Goal: Answer question/provide support: Answer question/provide support

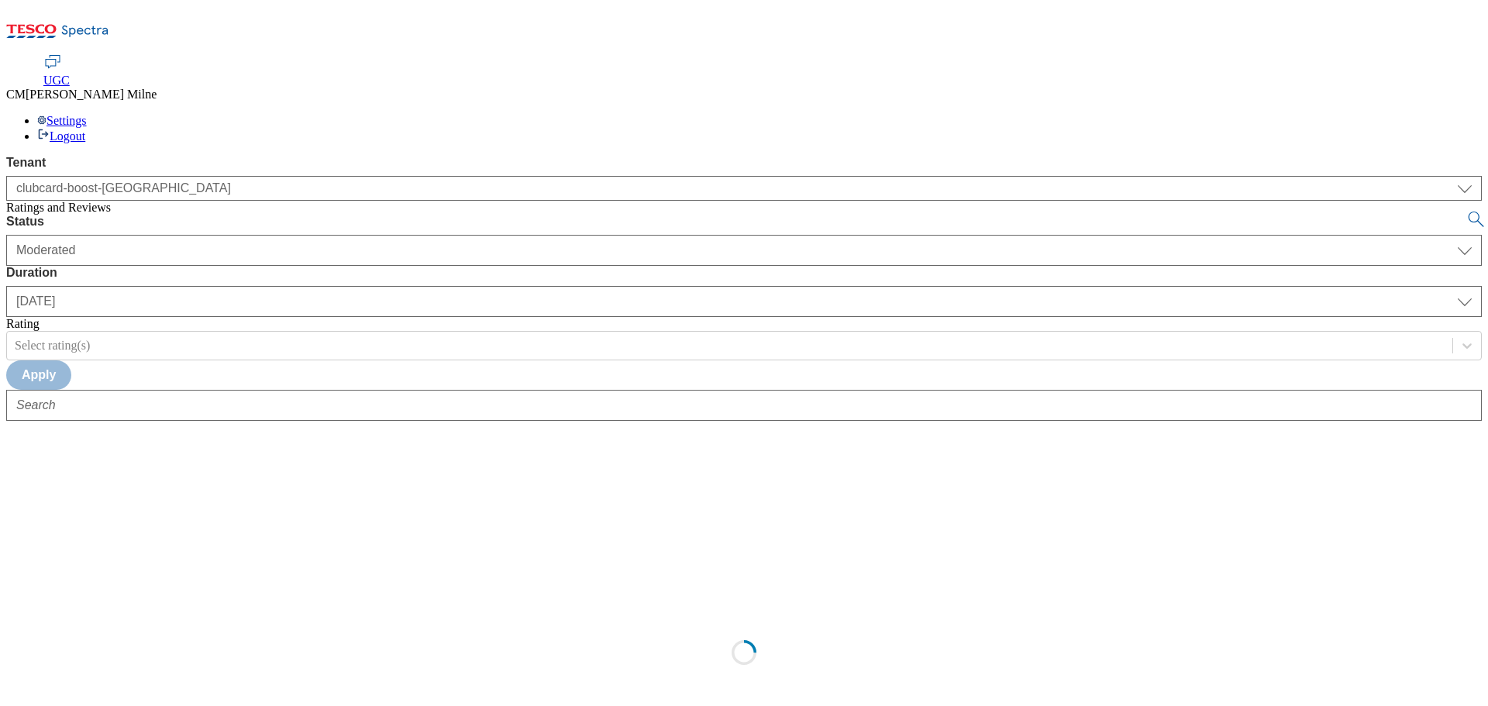
select select "clubcard-boost-[GEOGRAPHIC_DATA]"
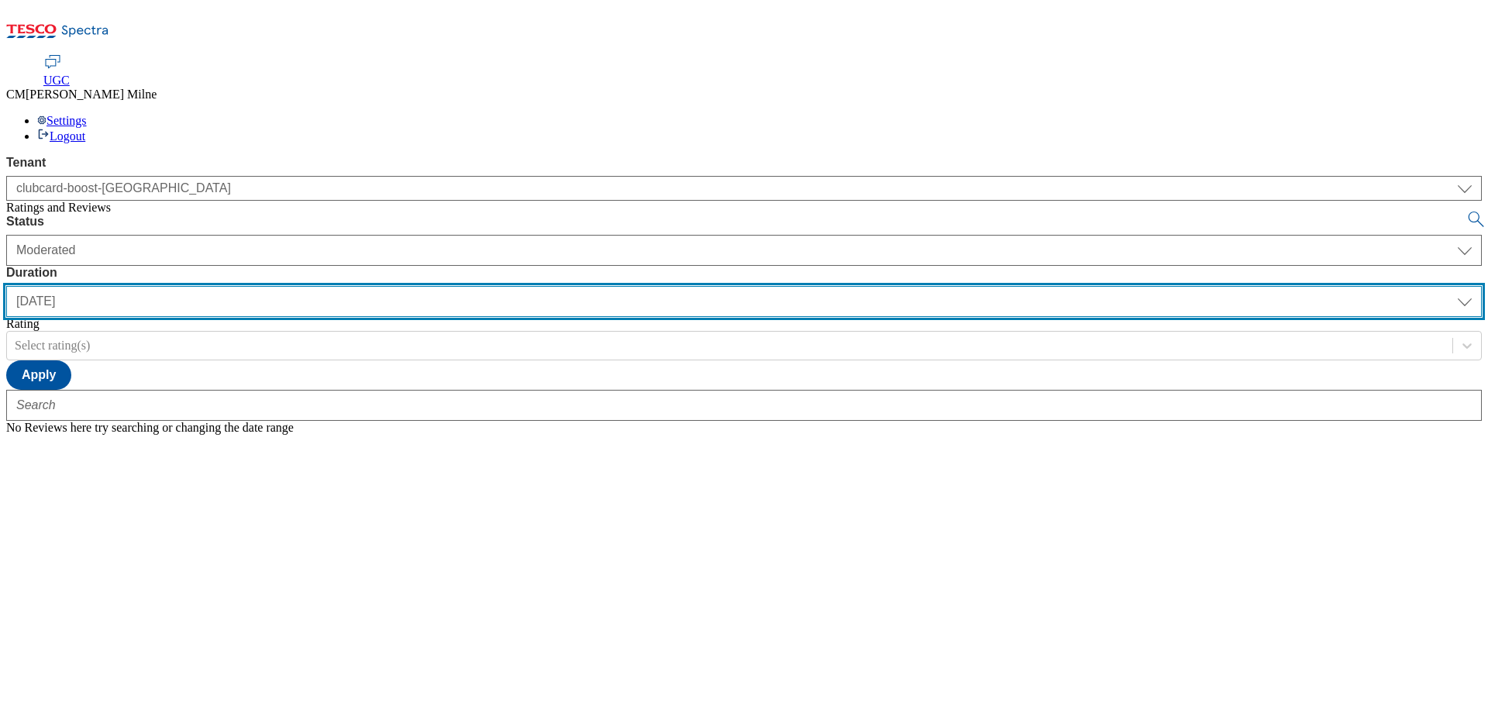
click at [491, 286] on select "[DATE] last7days last30days All custom" at bounding box center [743, 301] width 1475 height 31
select select "All"
click at [366, 286] on select "[DATE] last7days last30days All custom" at bounding box center [743, 301] width 1475 height 31
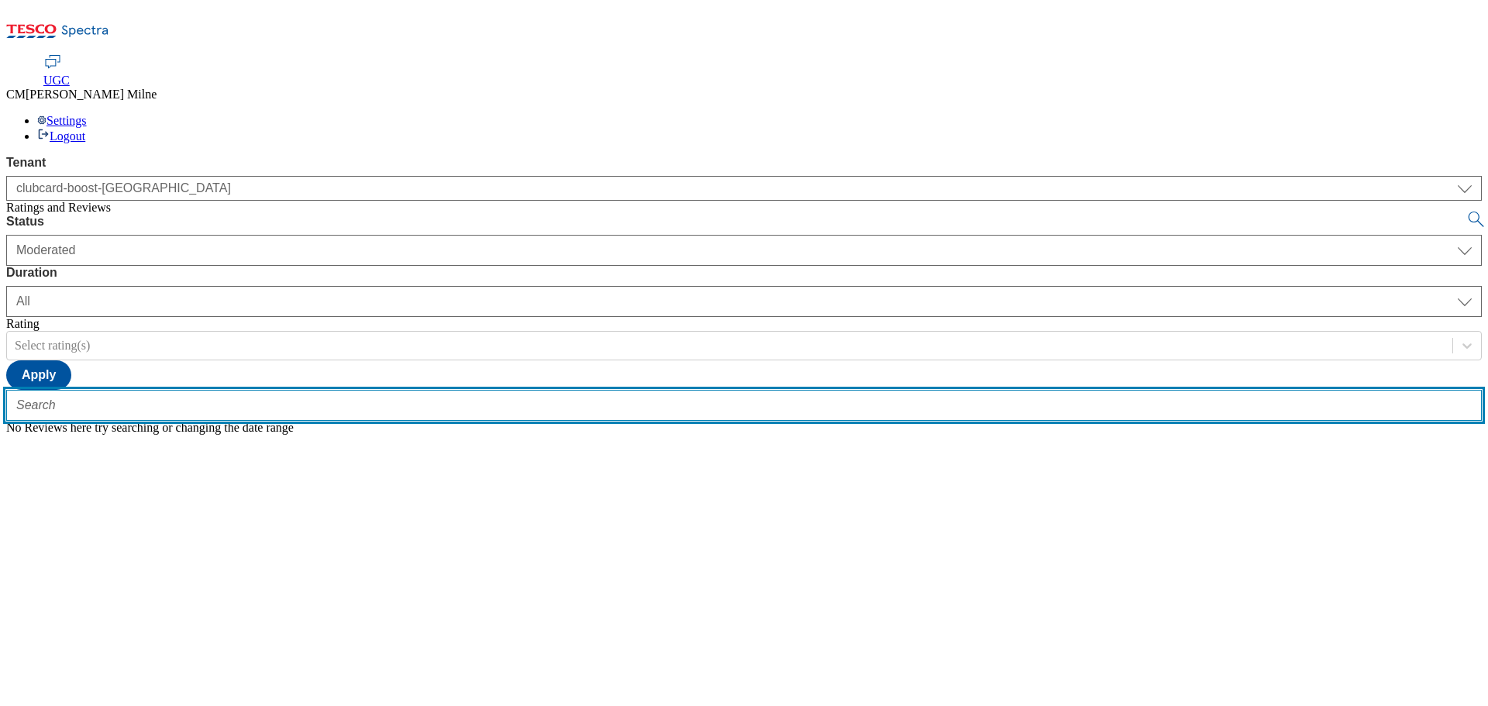
paste input "Easy online booking using Tesco vouchers"
type input "Easy online booking using Tesco vouchers"
click at [1466, 212] on button "submit" at bounding box center [1477, 219] width 22 height 15
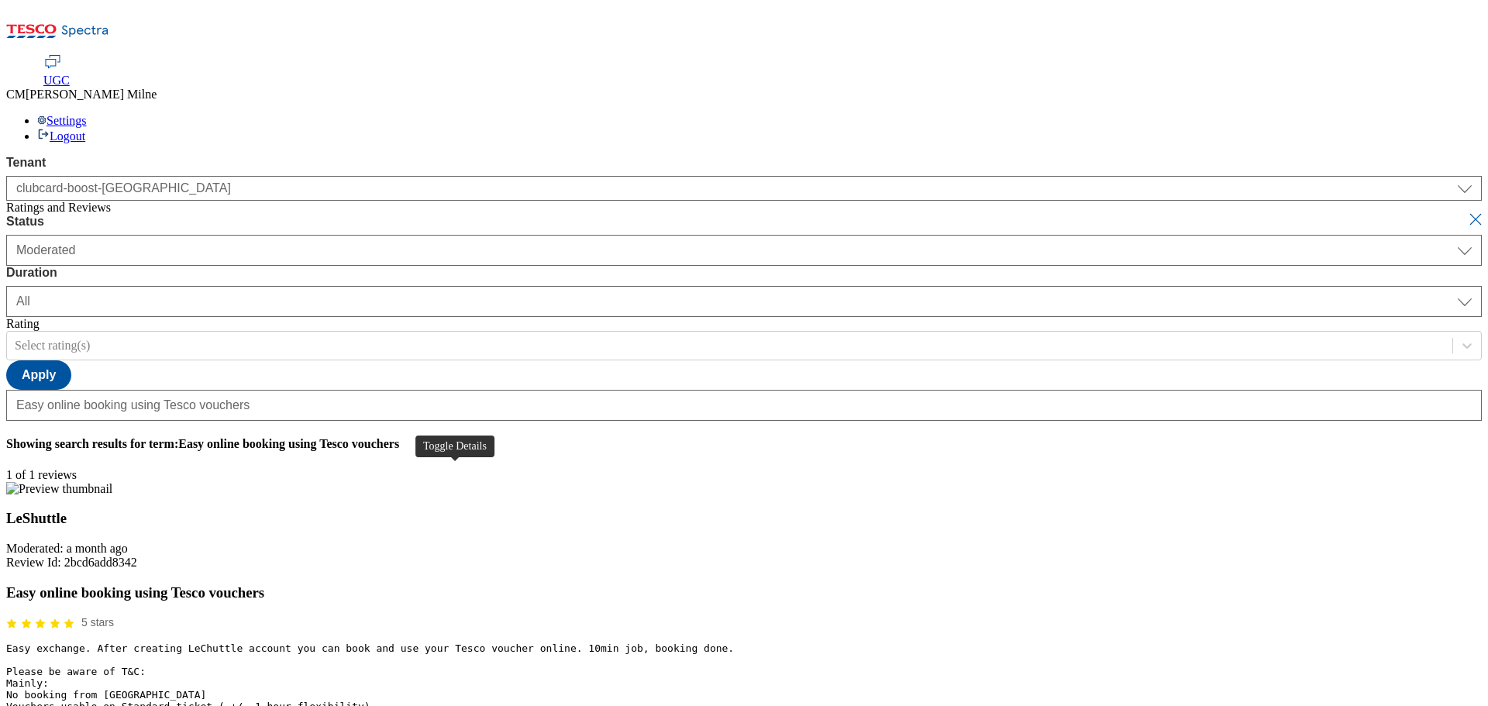
scroll to position [0, 0]
drag, startPoint x: 616, startPoint y: 423, endPoint x: 630, endPoint y: 423, distance: 13.9
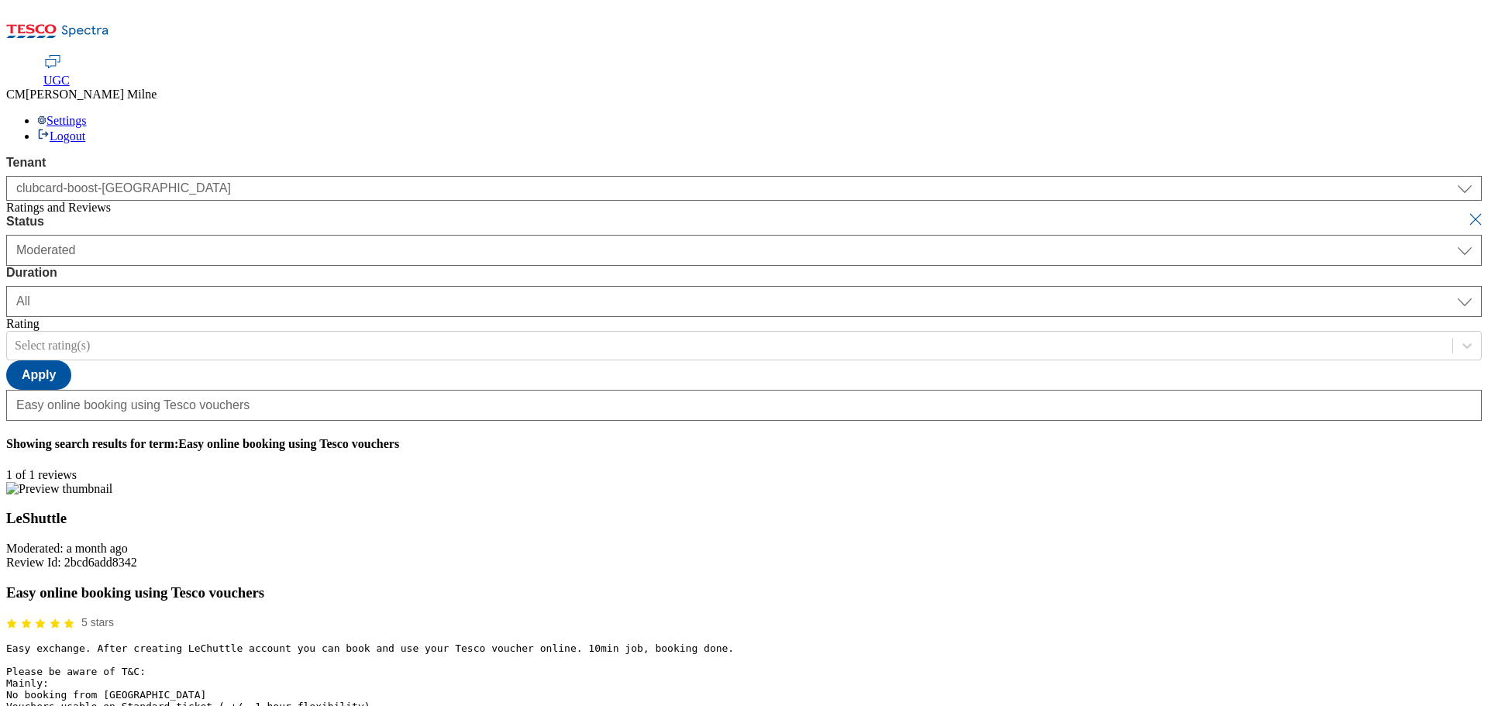
scroll to position [0, 0]
paste input "Hello, thanks for your feedback. We're really happy you enjoyed your experience…"
type input "Hello, thanks for your feedback. We're really happy you enjoyed your experience…"
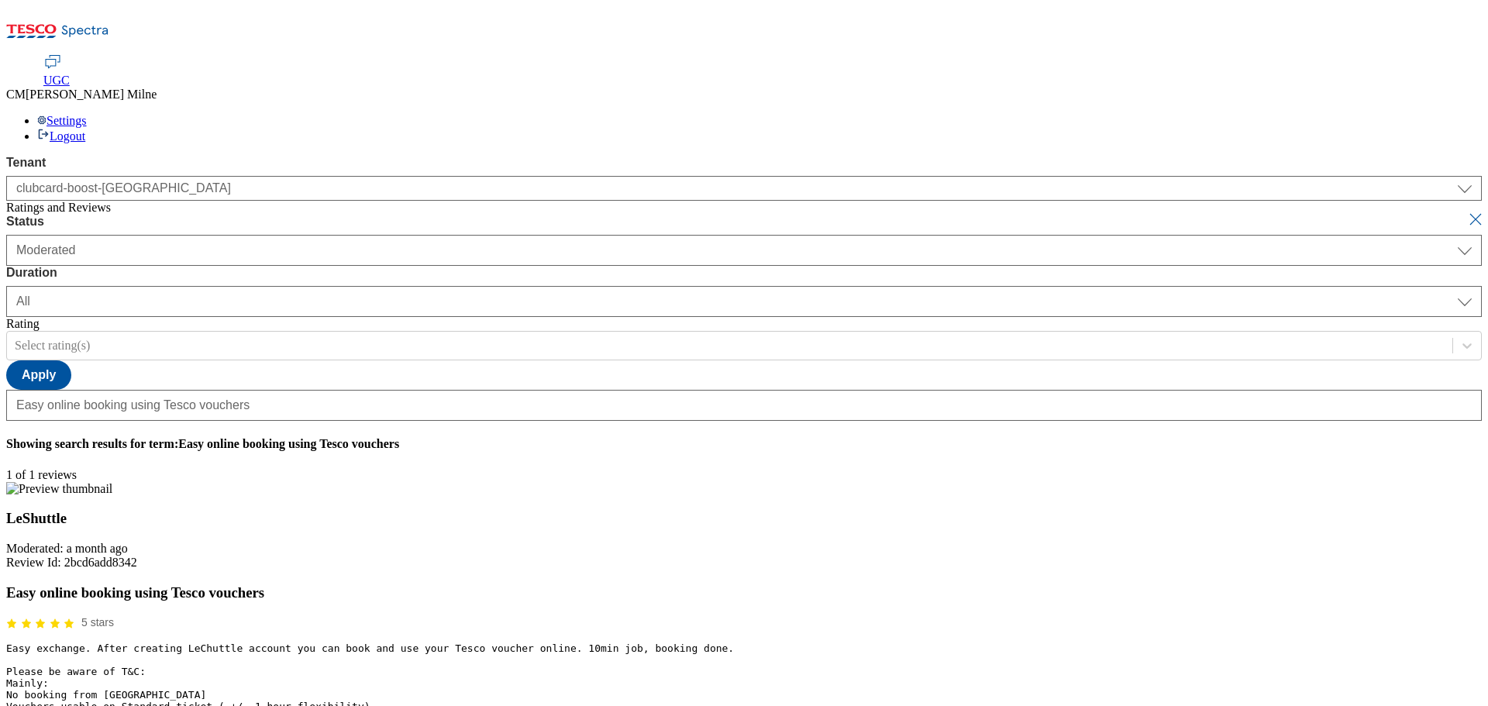
click at [1466, 212] on button "submit" at bounding box center [1477, 219] width 22 height 15
select select "[DATE]"
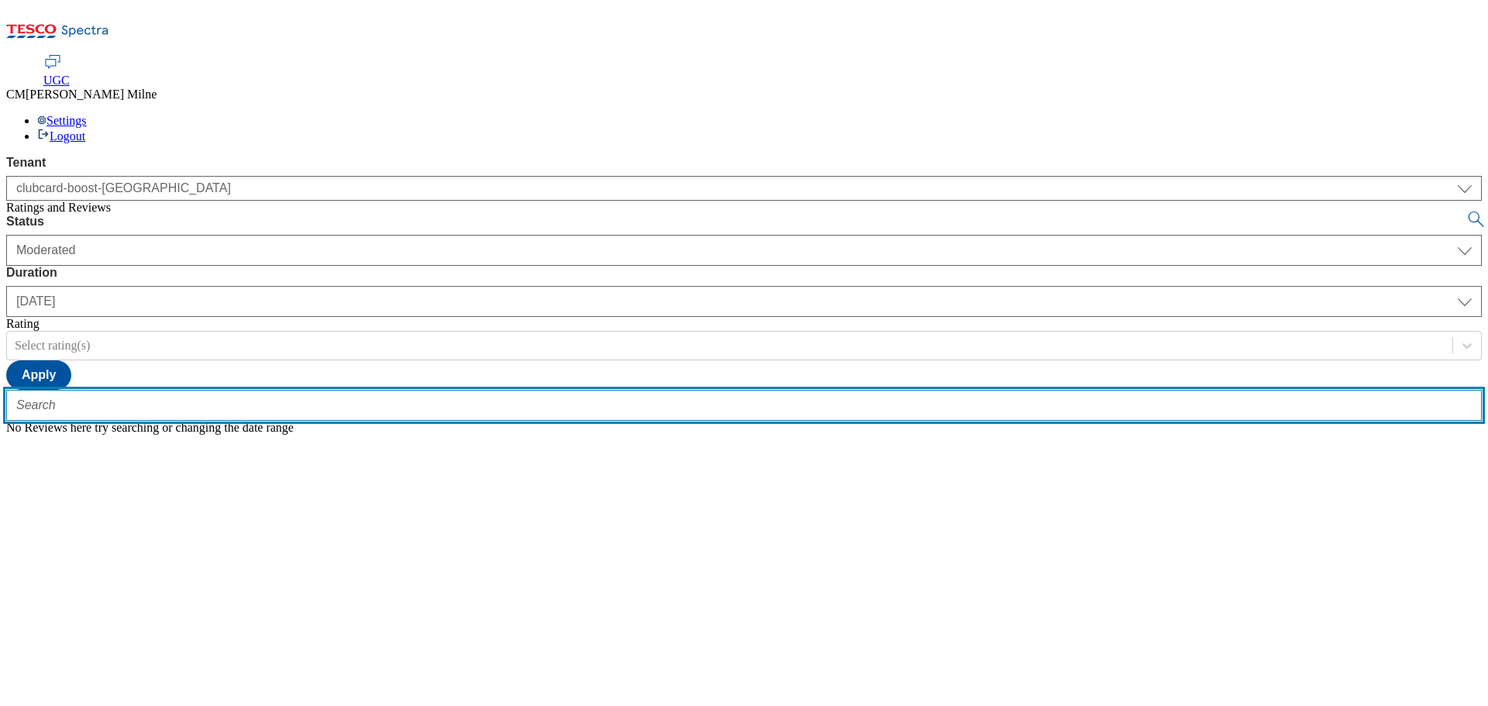
paste input "Follow instructions carefully!"
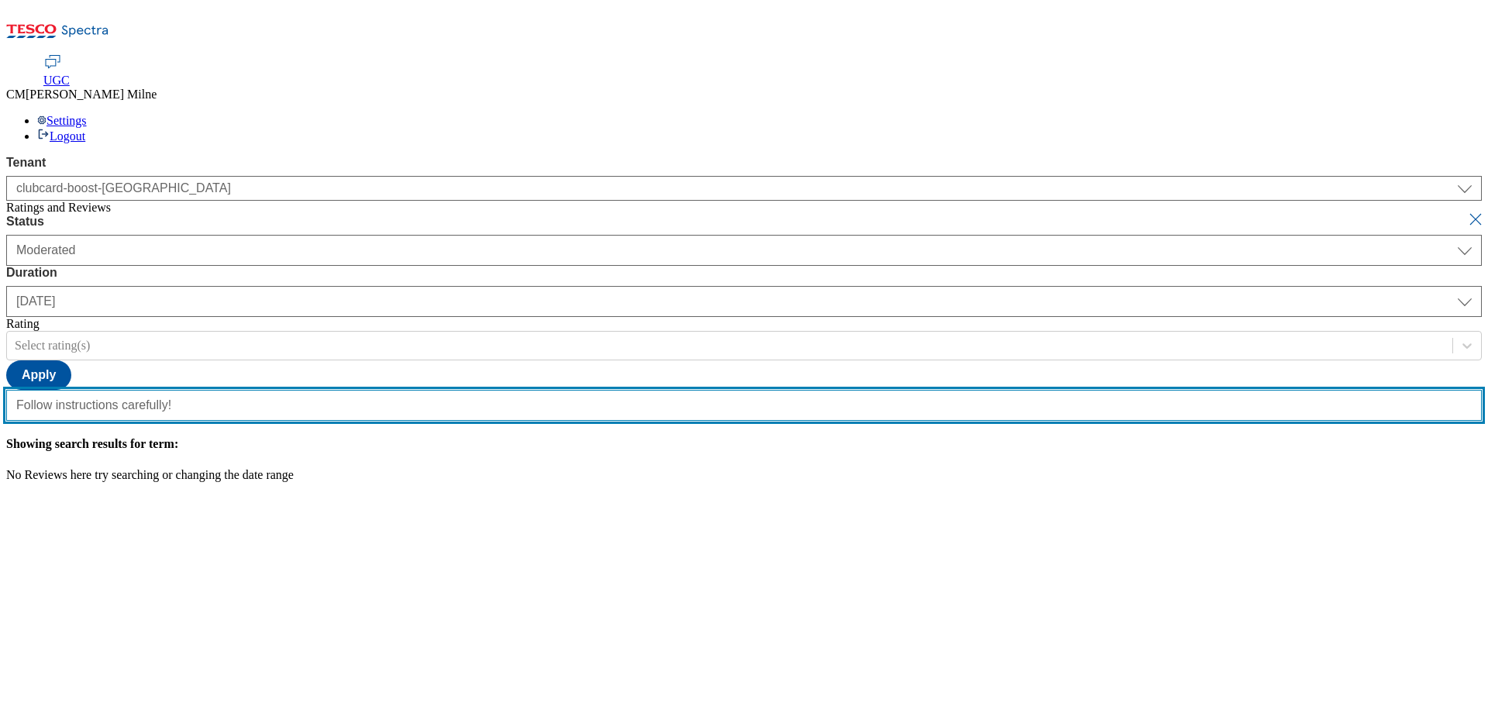
type input "Follow instructions carefully!"
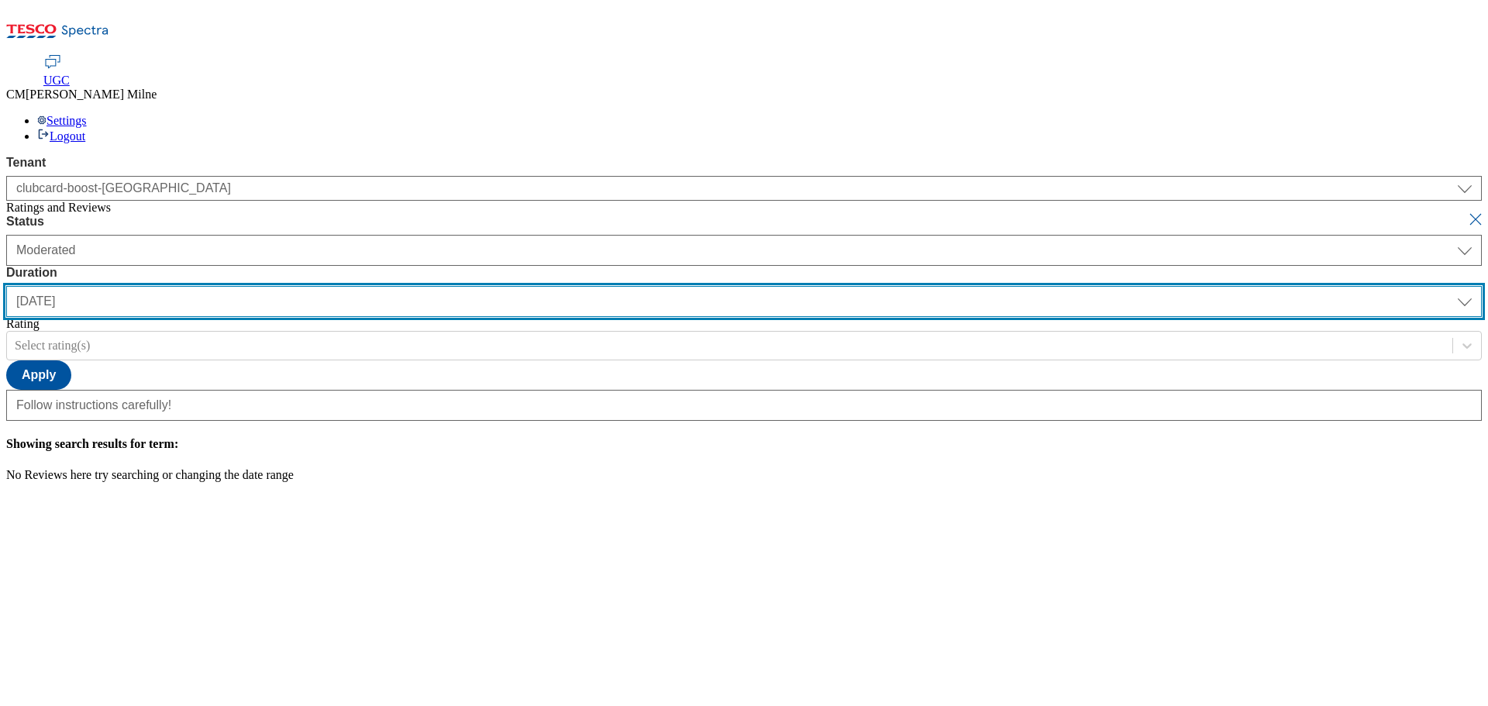
click at [450, 286] on select "[DATE] last7days last30days All custom" at bounding box center [743, 301] width 1475 height 31
select select "All"
click at [366, 286] on select "[DATE] last7days last30days All custom" at bounding box center [743, 301] width 1475 height 31
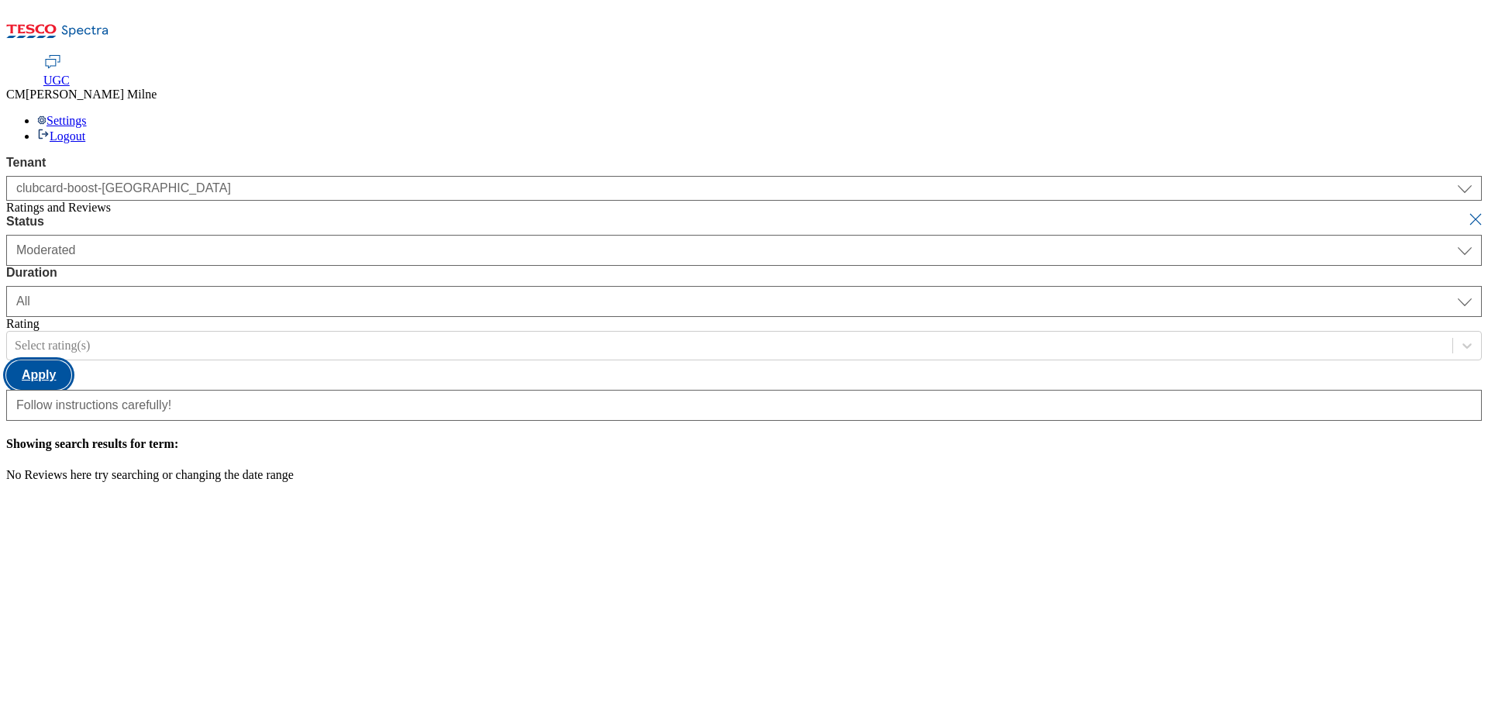
click at [71, 360] on button "Apply" at bounding box center [38, 374] width 65 height 29
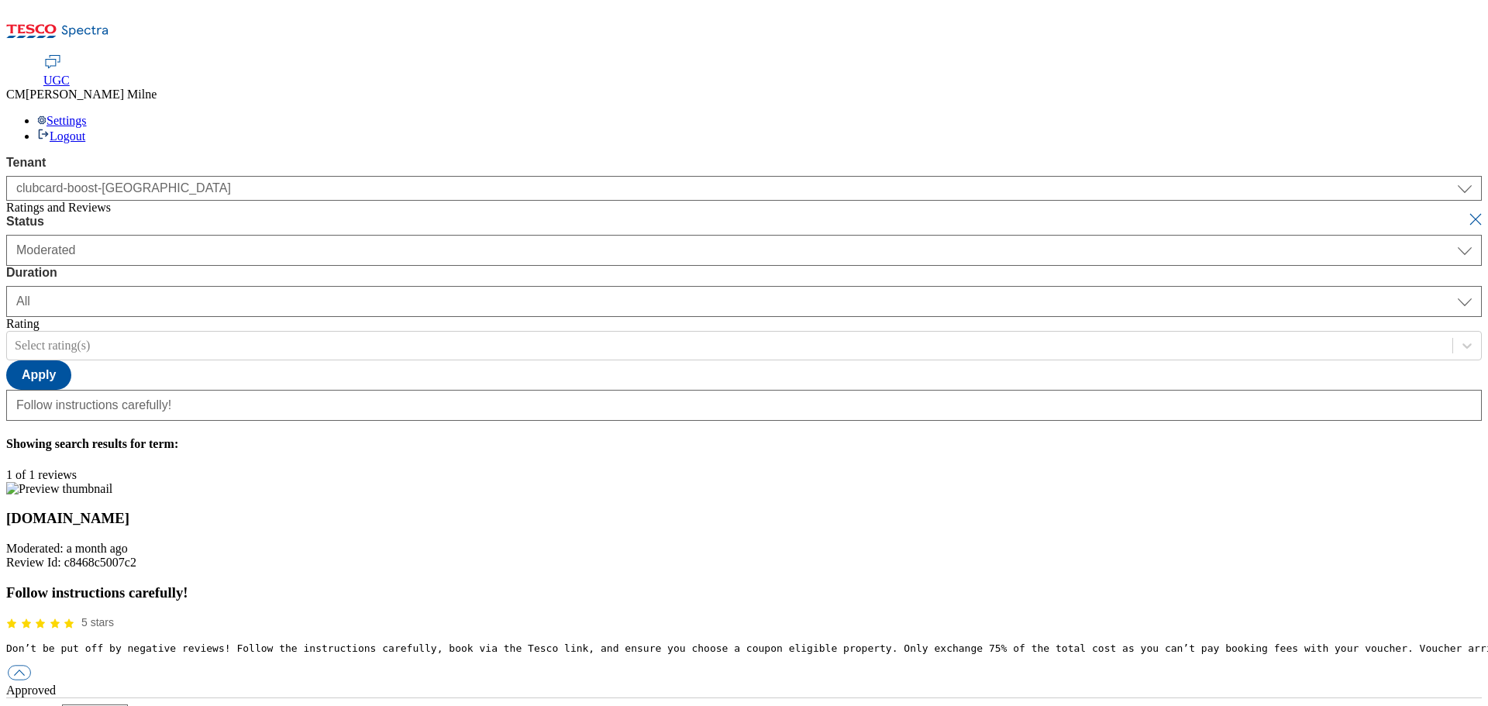
click at [478, 558] on div "Hotels.com Moderated: a month ago Review Id: c8468c5007c2 Follow instructions c…" at bounding box center [743, 590] width 1475 height 216
click at [517, 512] on div "Hotels.com Moderated: a month ago Review Id: c8468c5007c2 Follow instructions c…" at bounding box center [743, 590] width 1475 height 216
click at [533, 615] on div "Hotels.com Moderated: a month ago Review Id: c8468c5007c2 Follow instructions c…" at bounding box center [743, 590] width 1475 height 216
click at [31, 666] on button "button" at bounding box center [19, 673] width 23 height 15
click at [690, 705] on div "reply" at bounding box center [743, 718] width 1475 height 14
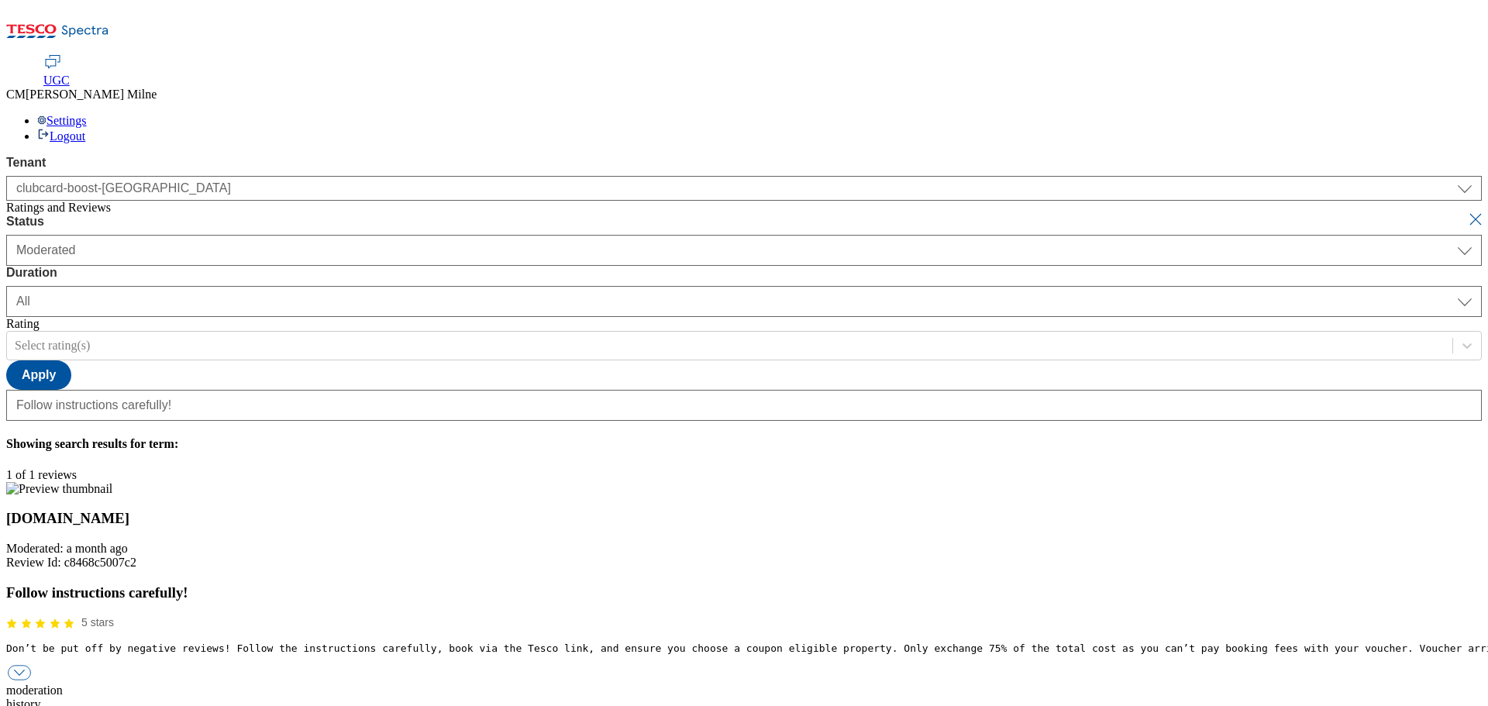
drag, startPoint x: 1016, startPoint y: 126, endPoint x: 986, endPoint y: 144, distance: 34.8
click at [1015, 215] on div "Status Moderated Approved Rejected Moderated Duration yesterday last7days last3…" at bounding box center [743, 318] width 1475 height 206
paste input "Hello, thanks for your feedback. We're really happy you enjoyed your experience…"
type input "Hello, thanks for your feedback. We're really happy you enjoyed your experience…"
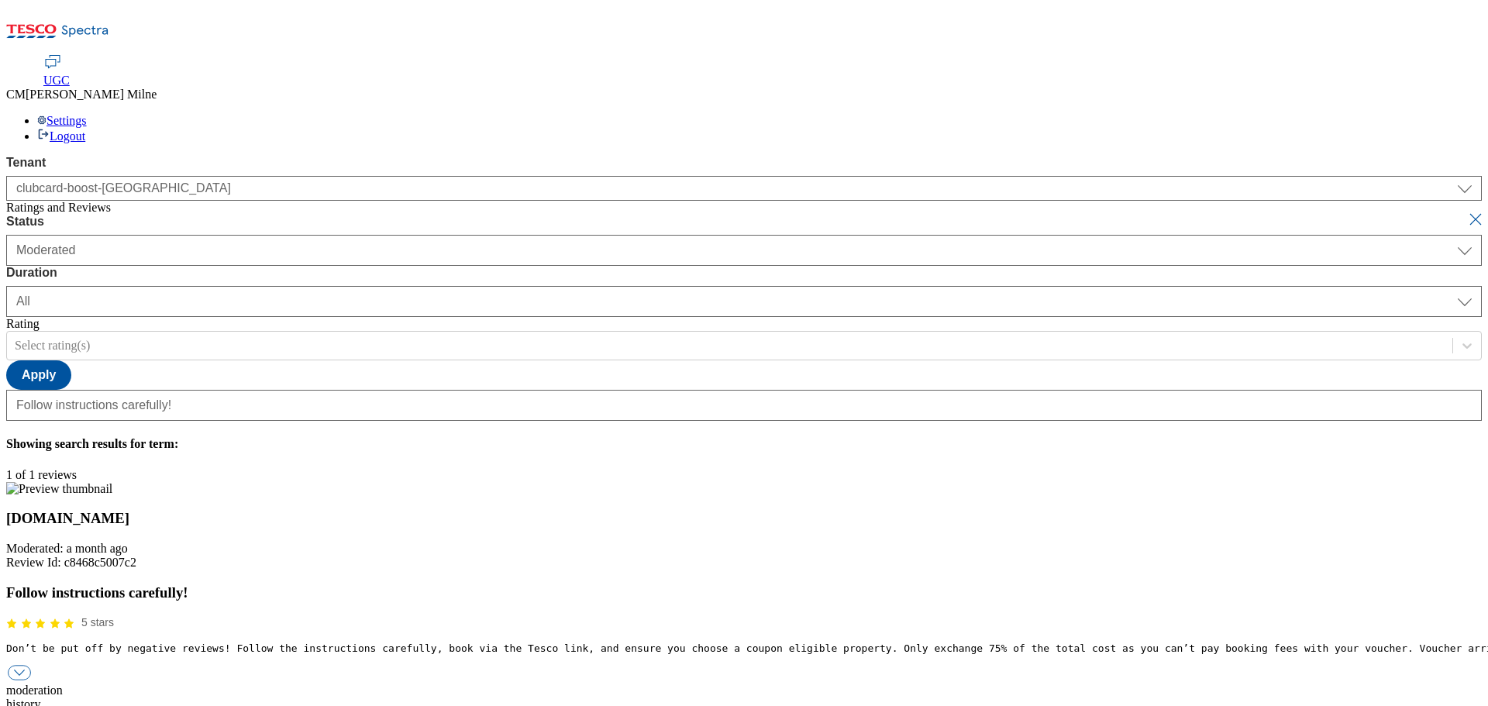
click at [1466, 212] on button "submit" at bounding box center [1477, 219] width 22 height 15
select select "[DATE]"
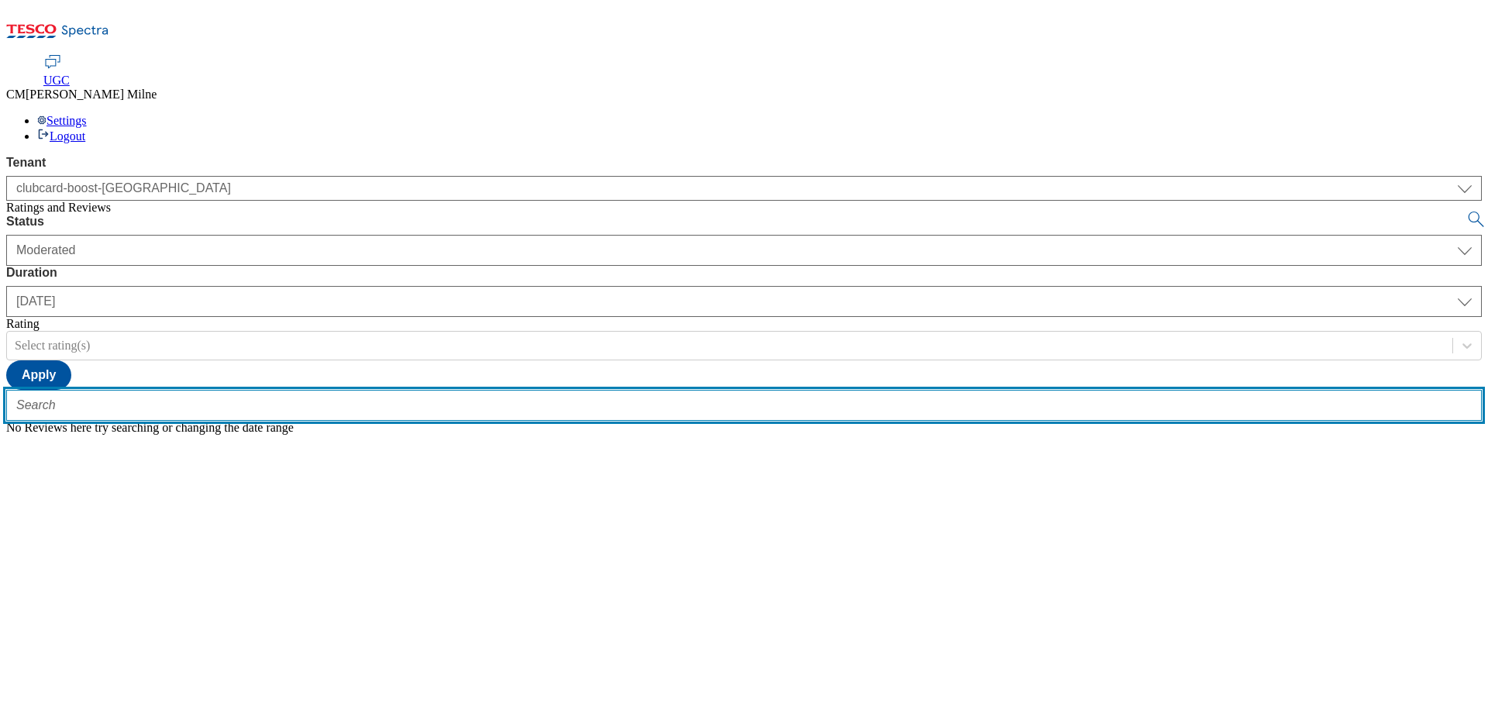
paste input "trn:tesco:ugc:rnr:uuid:e49c2d59-a0e5-4bf5-b05c-25111cb6bca9"
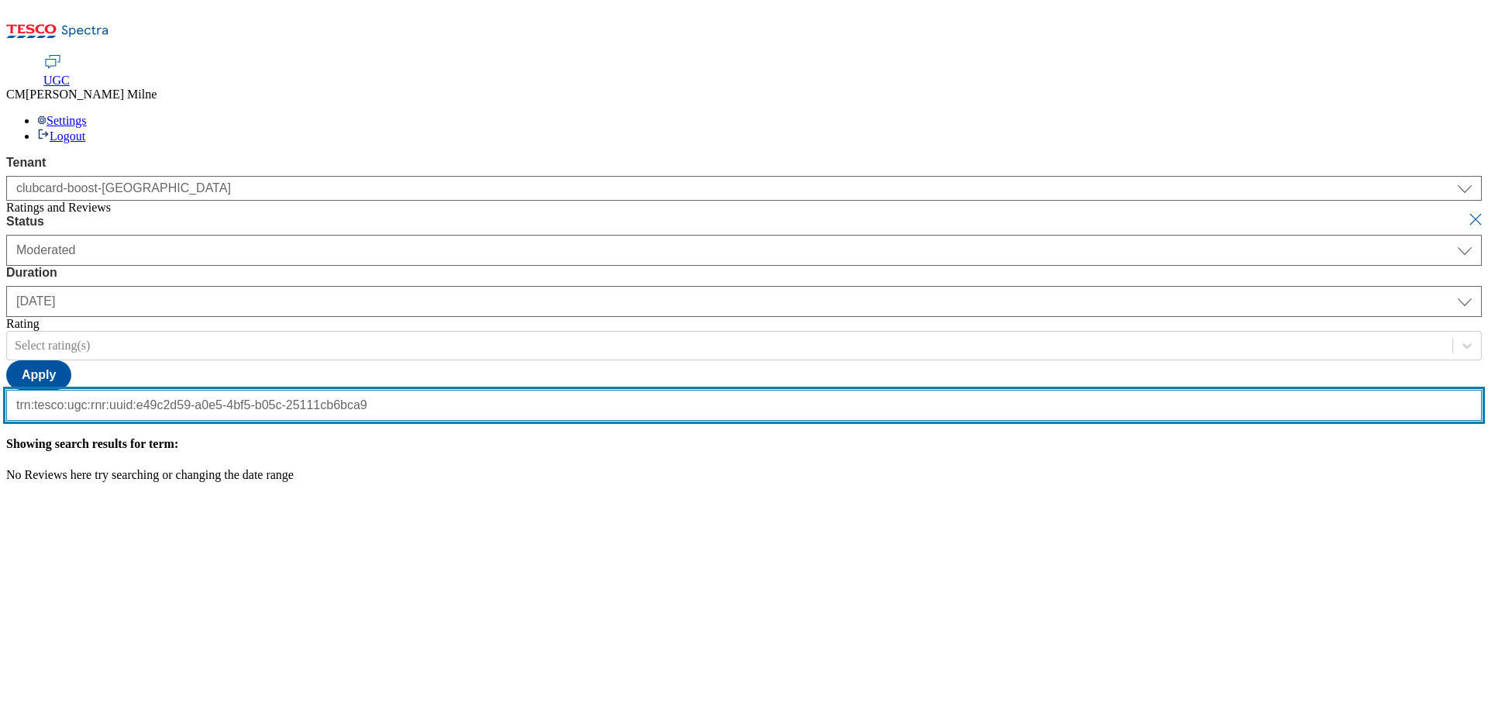
type input "trn:tesco:ugc:rnr:uuid:e49c2d59-a0e5-4bf5-b05c-25111cb6bca9"
click at [1466, 212] on button "submit" at bounding box center [1477, 219] width 22 height 15
select select "All"
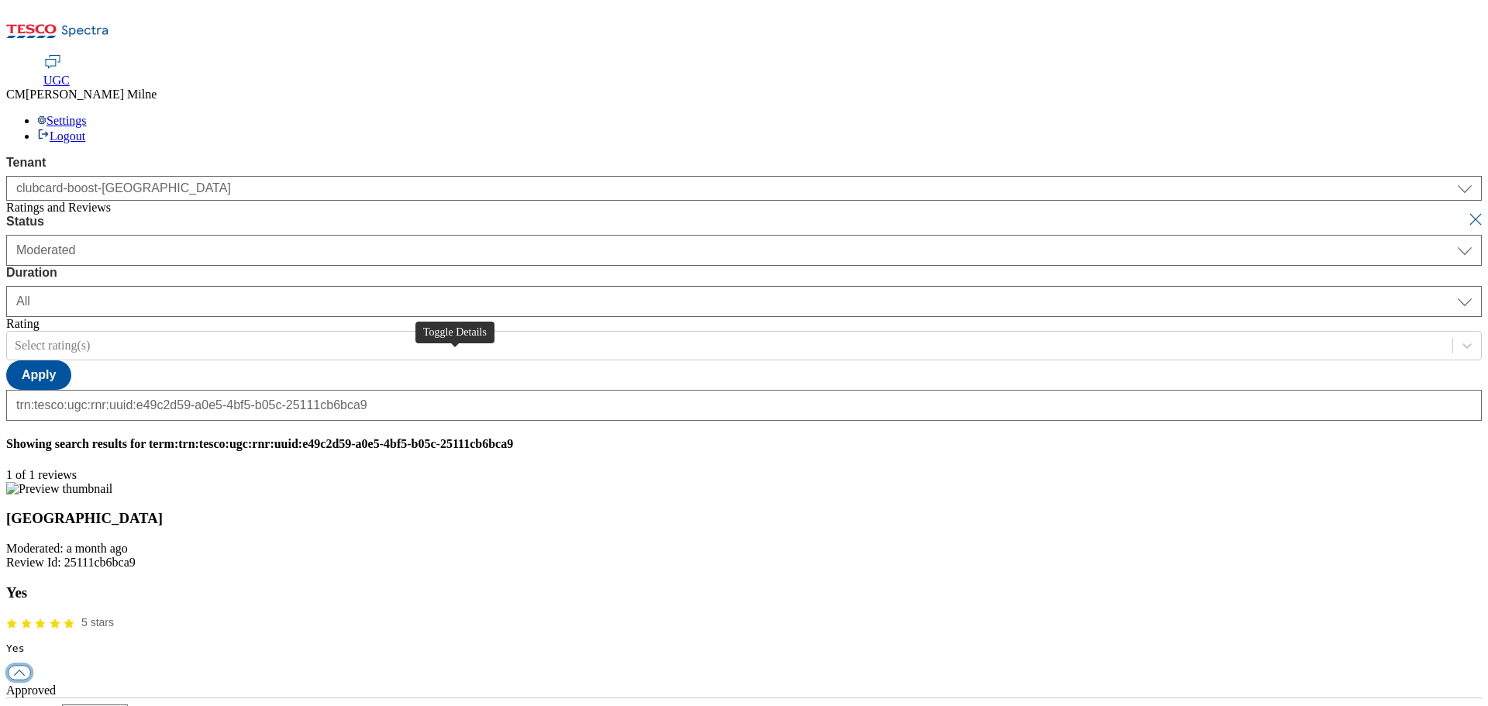
scroll to position [0, 0]
click at [31, 666] on button "button" at bounding box center [19, 673] width 23 height 15
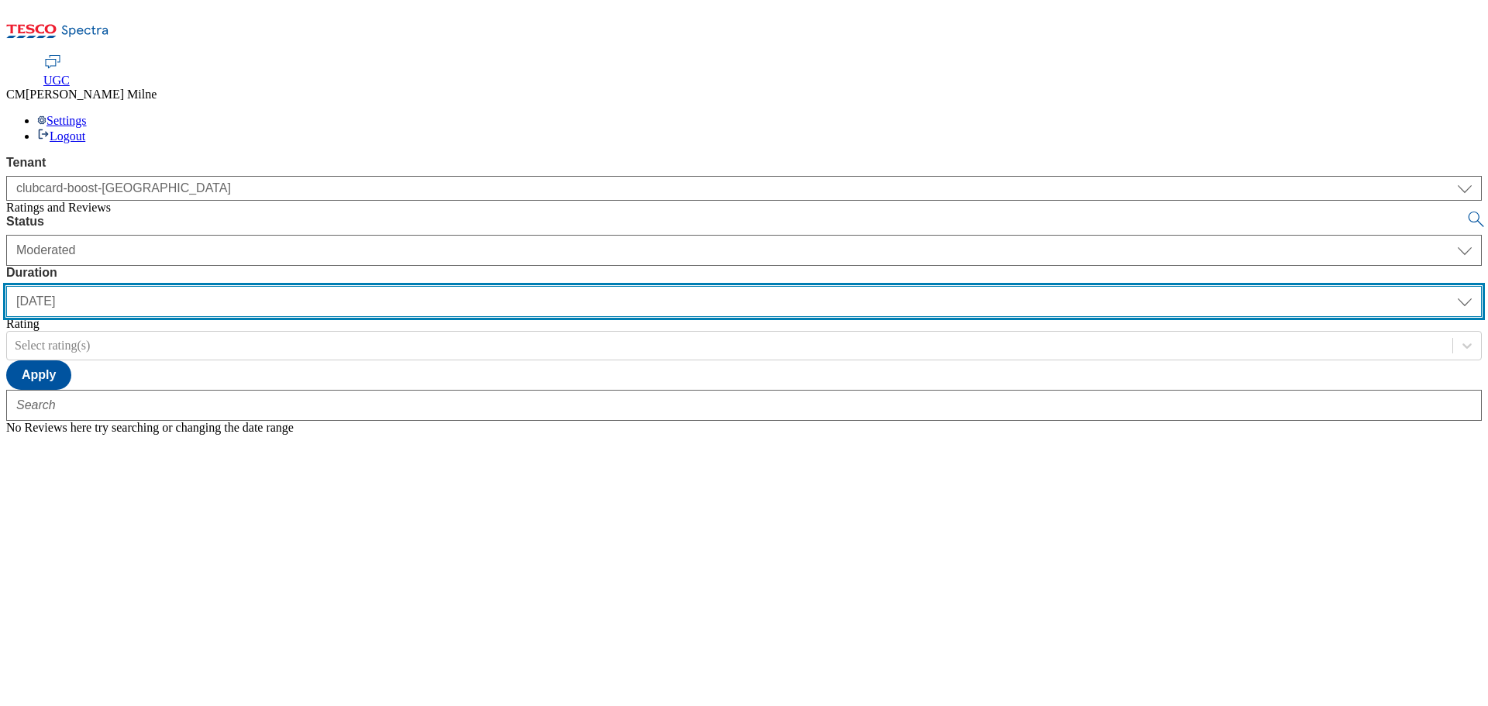
click at [495, 286] on select "yesterday last7days last30days All custom" at bounding box center [743, 301] width 1475 height 31
click at [366, 286] on select "[DATE] last7days last30days All custom" at bounding box center [743, 301] width 1475 height 31
click at [422, 286] on select "[DATE] last7days last30days All custom" at bounding box center [743, 301] width 1475 height 31
select select "All"
click at [366, 286] on select "[DATE] last7days last30days All custom" at bounding box center [743, 301] width 1475 height 31
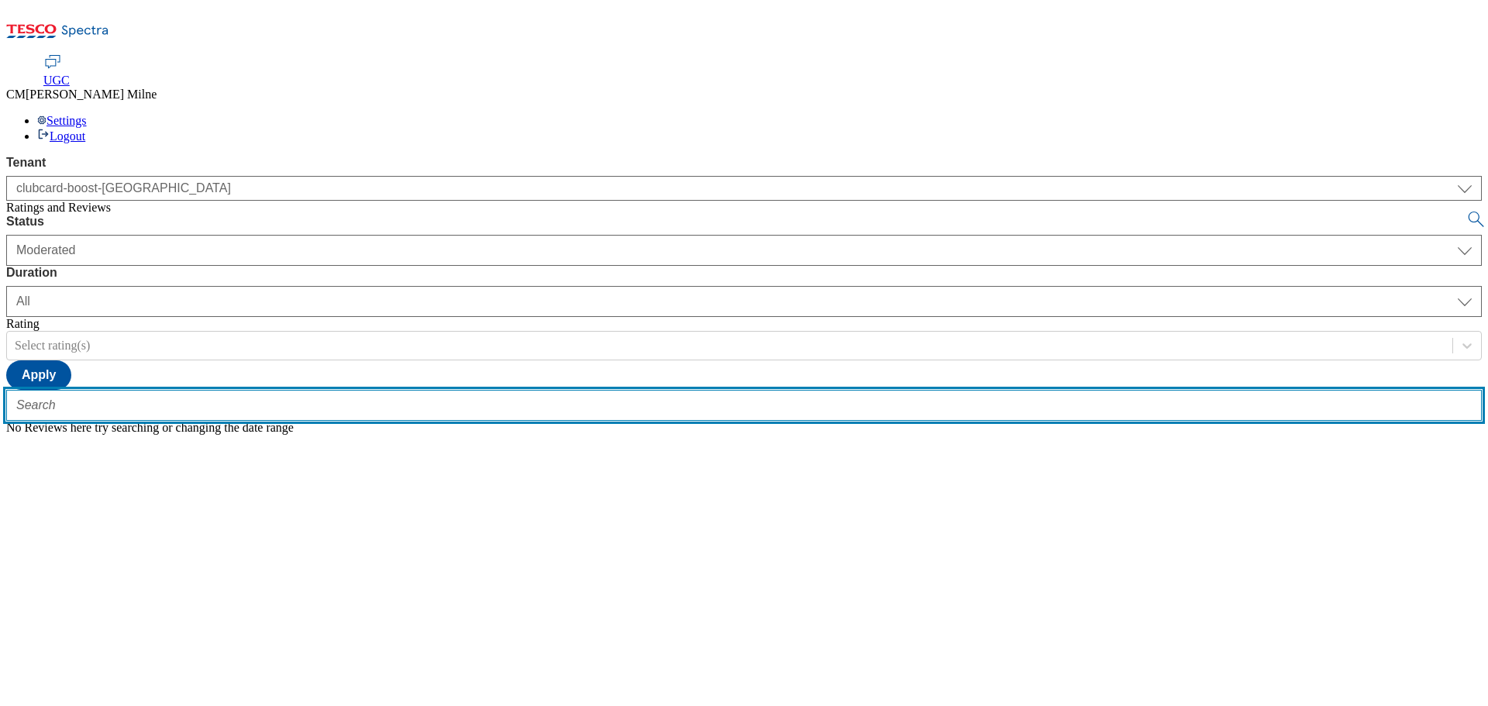
paste input "trn:tesco:ugc:rnr:uuid:e49c2d59-a0e5-4bf5-b05c-25111cb6bca9"
type input "trn:tesco:ugc:rnr:uuid:e49c2d59-a0e5-4bf5-b05c-25111cb6bca9"
click at [1466, 212] on button "submit" at bounding box center [1477, 219] width 22 height 15
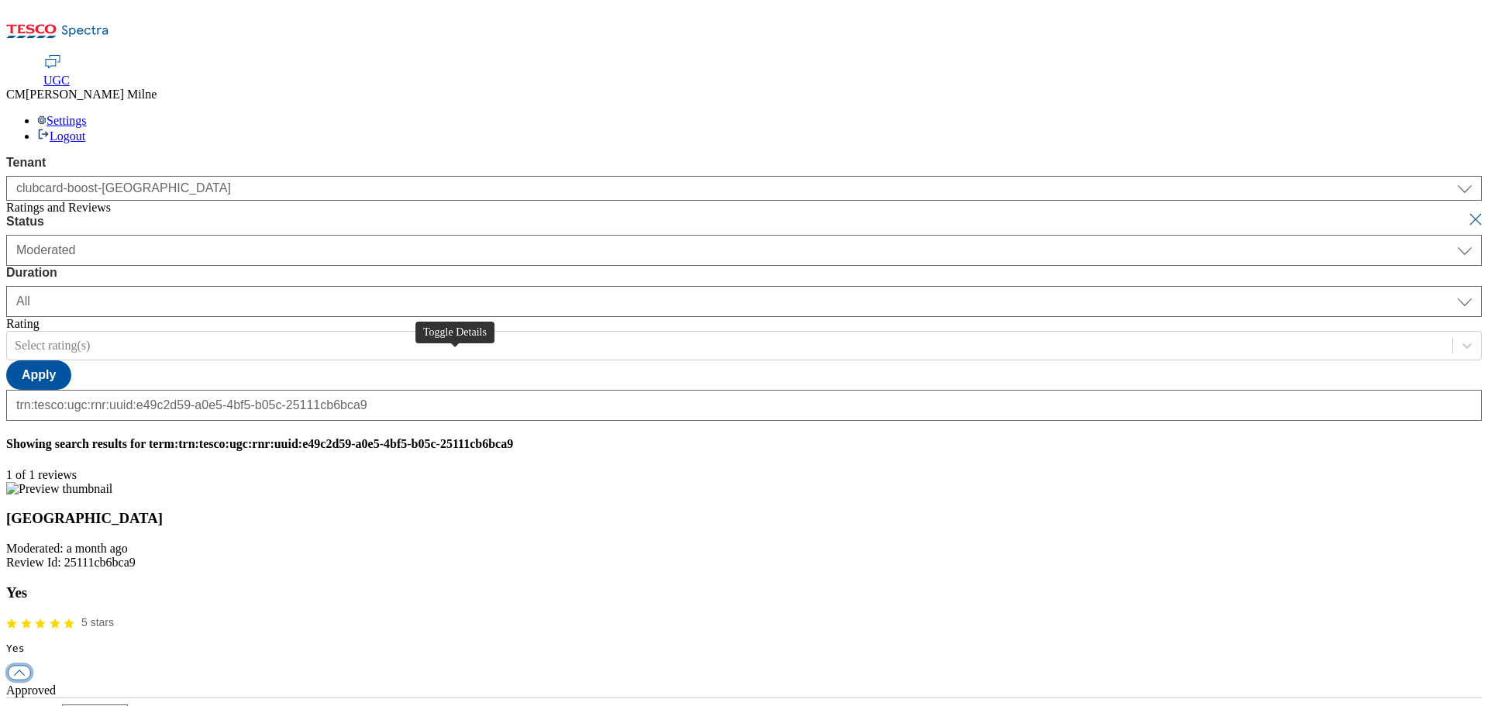
scroll to position [0, 0]
click at [31, 666] on button "button" at bounding box center [19, 673] width 23 height 15
click at [611, 697] on div "history" at bounding box center [743, 704] width 1475 height 14
click at [701, 705] on div "reply" at bounding box center [743, 718] width 1475 height 14
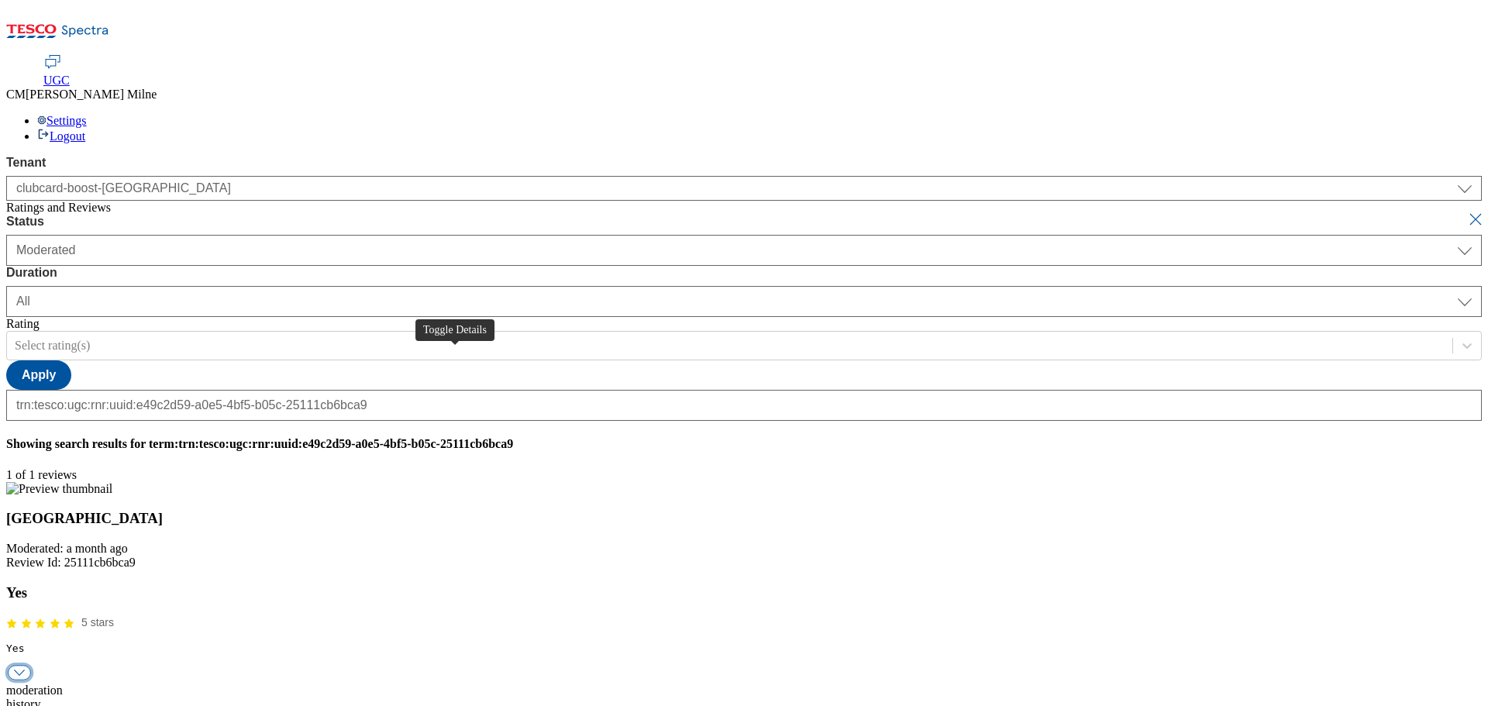
click at [31, 666] on button "button" at bounding box center [19, 673] width 23 height 15
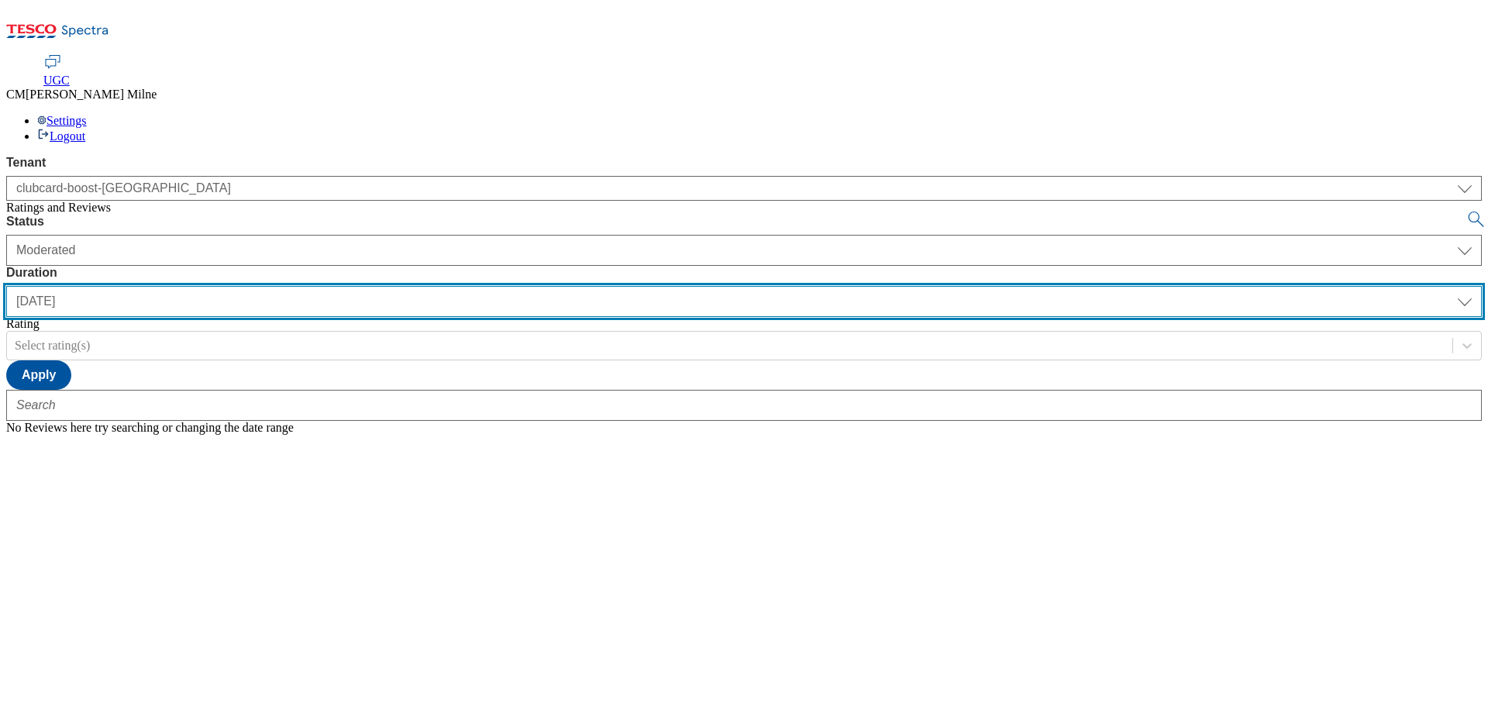
click at [476, 286] on select "[DATE] last7days last30days All custom" at bounding box center [743, 301] width 1475 height 31
select select "All"
click at [366, 286] on select "[DATE] last7days last30days All custom" at bounding box center [743, 301] width 1475 height 31
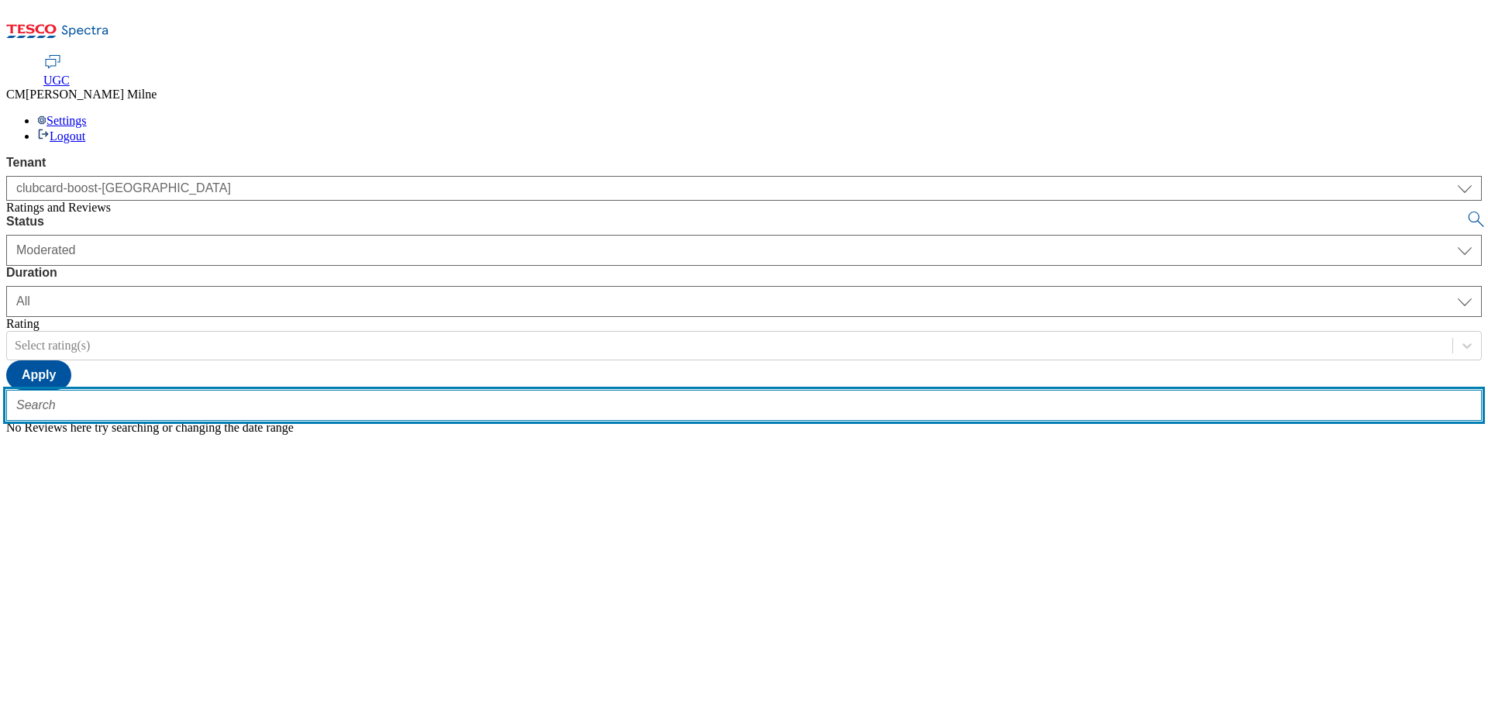
paste input "trn:tesco:ugc:rnr:uuid:e49c2d59-a0e5-4bf5-b05c-25111cb6bca9"
type input "trn:tesco:ugc:rnr:uuid:e49c2d59-a0e5-4bf5-b05c-25111cb6bca9"
click at [1466, 212] on button "submit" at bounding box center [1477, 219] width 22 height 15
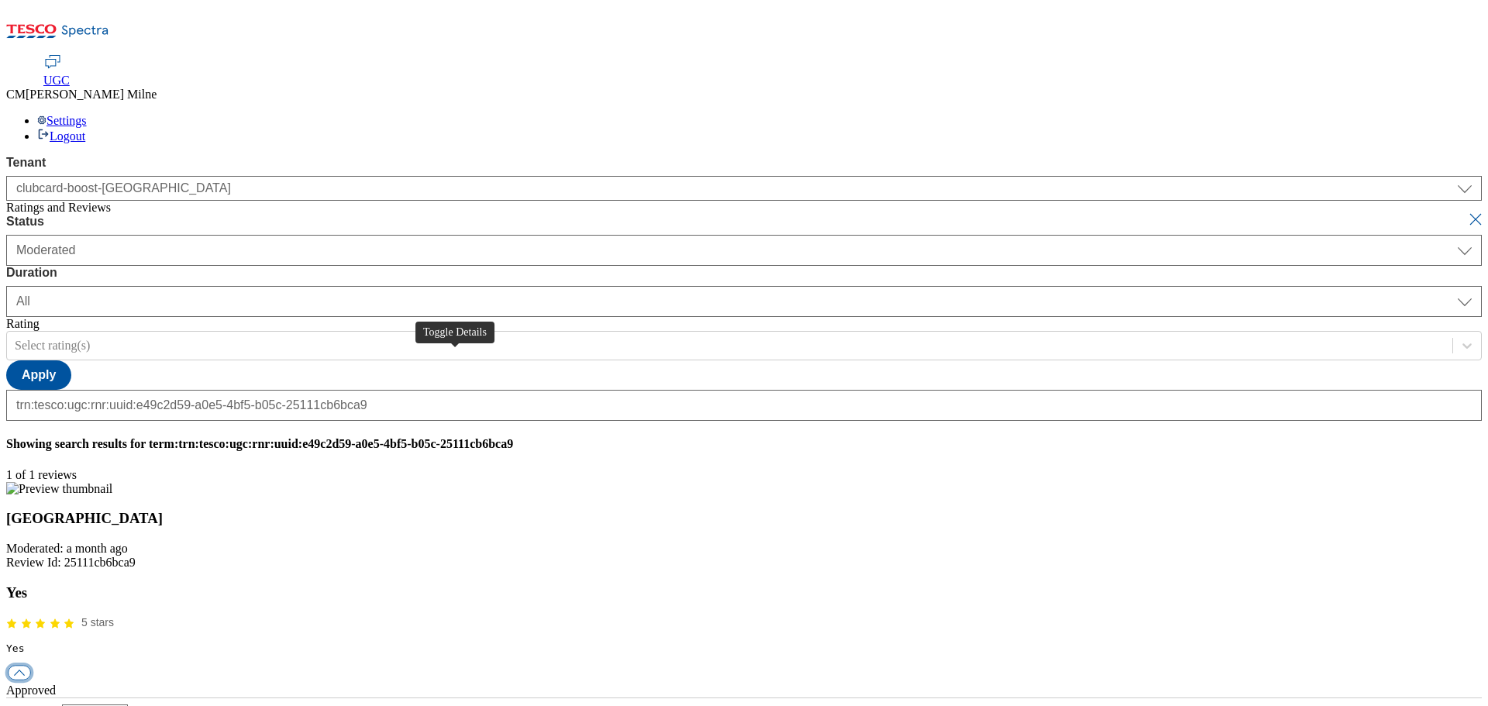
scroll to position [0, 0]
click at [31, 666] on button "button" at bounding box center [19, 673] width 23 height 15
click at [697, 705] on div "reply" at bounding box center [743, 718] width 1475 height 14
click at [596, 697] on div "history" at bounding box center [743, 704] width 1475 height 14
click at [497, 683] on div "moderation" at bounding box center [743, 690] width 1475 height 14
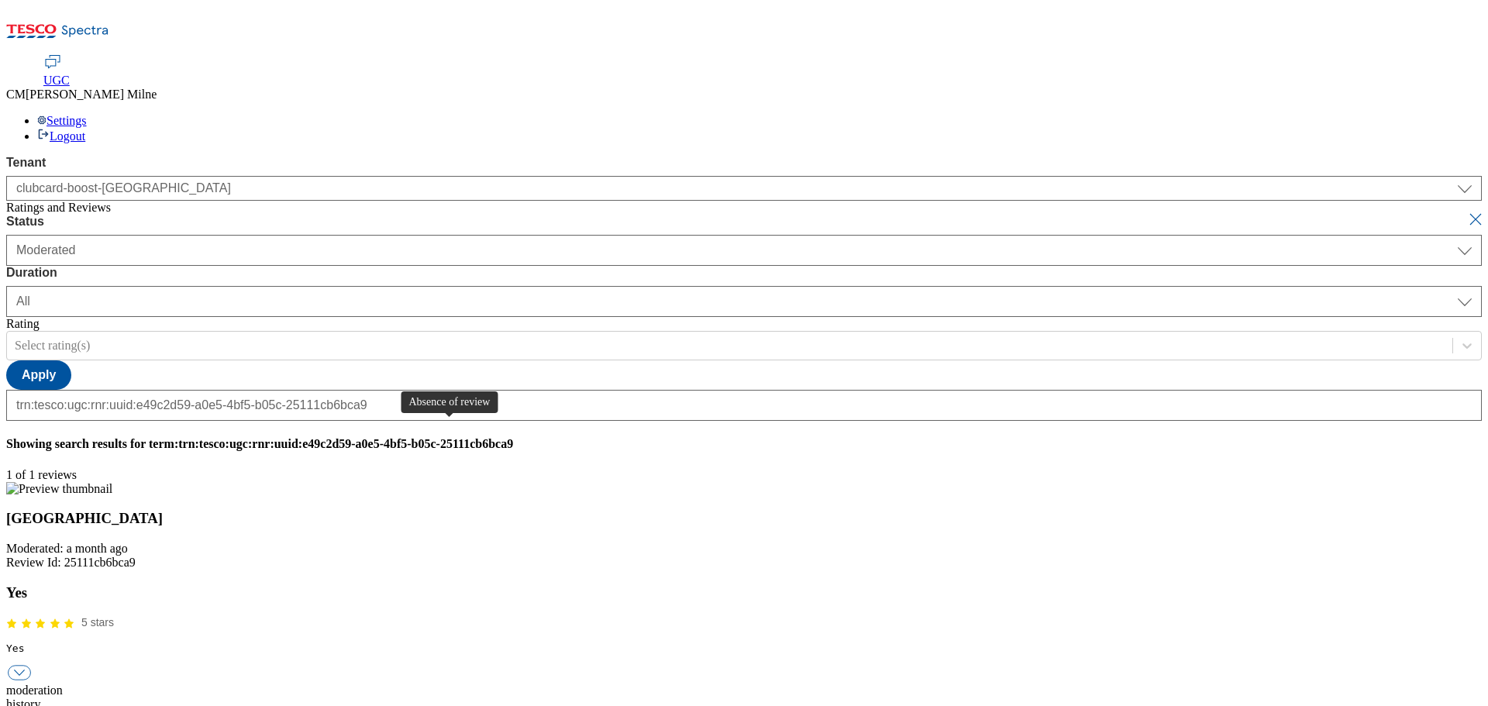
checkbox input "true"
type textarea "Rejected due to absence of review"
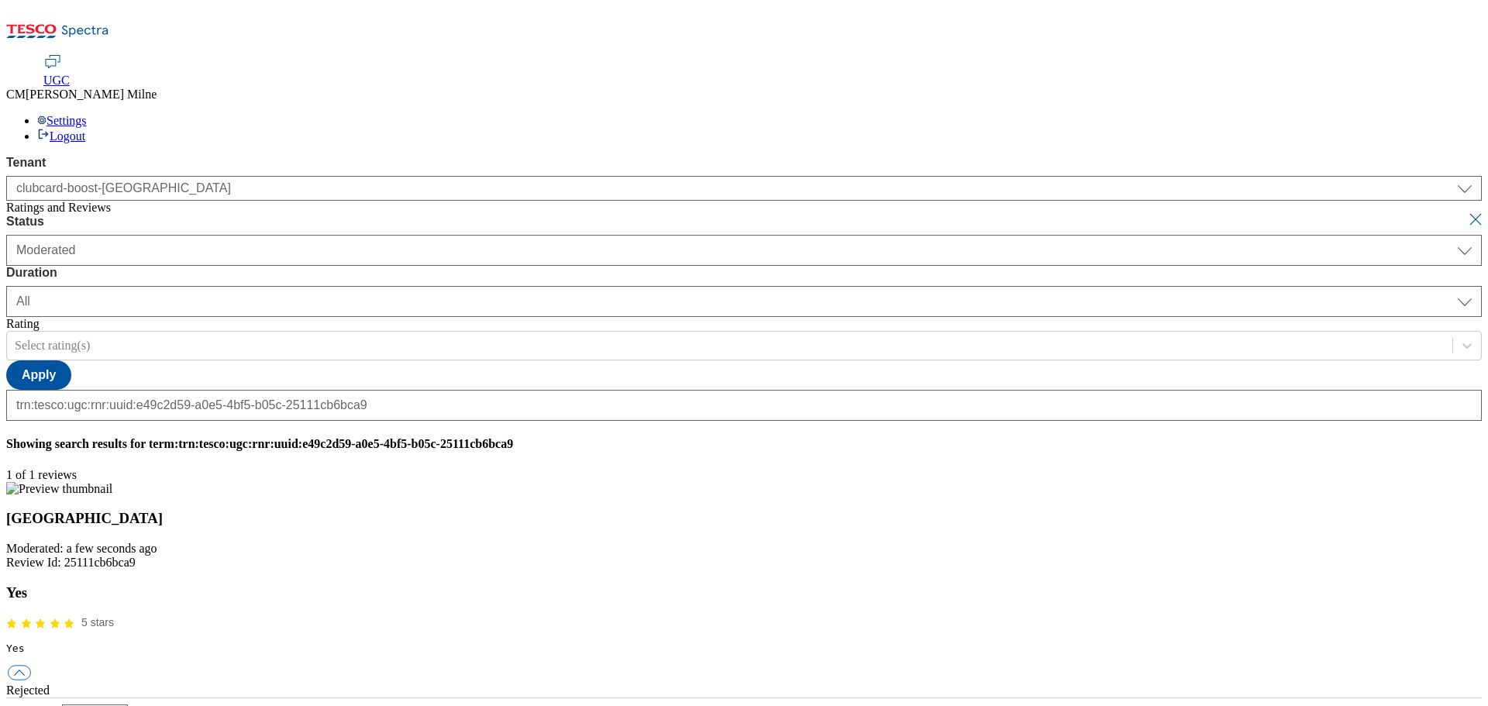
click at [1466, 212] on button "submit" at bounding box center [1477, 219] width 22 height 15
select select "[DATE]"
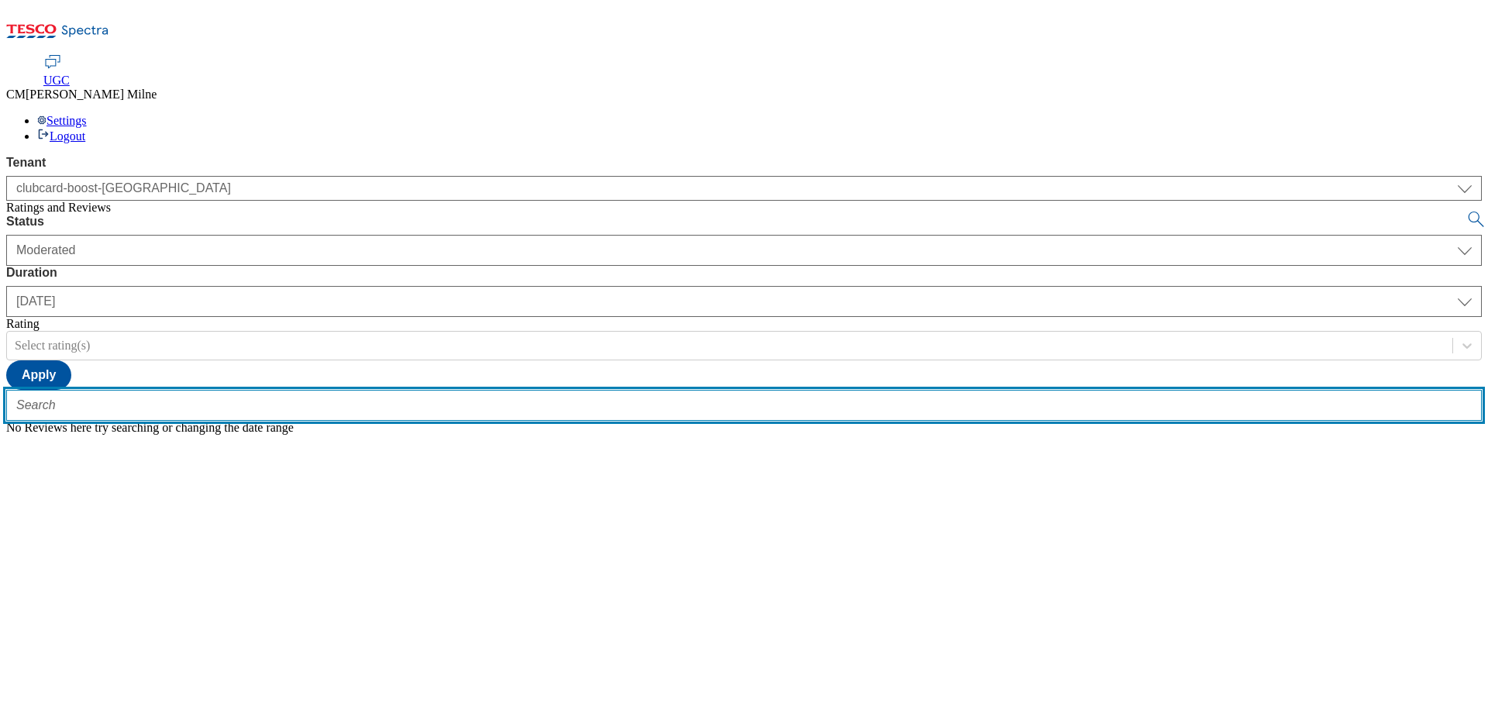
paste input "trn:tesco:ugc:rnr:uuid:b8b8e959-090e-4223-b3de-ffbd79ba710a"
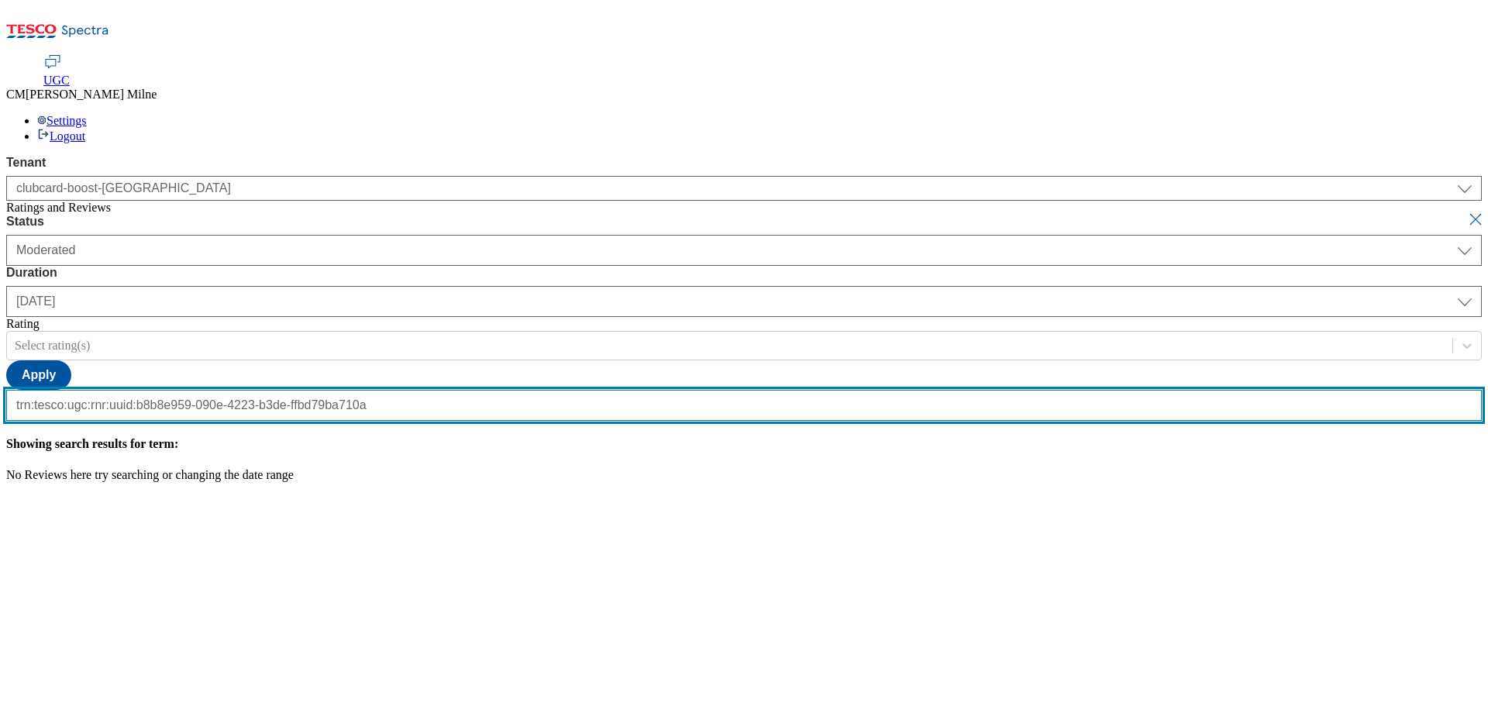
type input "trn:tesco:ugc:rnr:uuid:b8b8e959-090e-4223-b3de-ffbd79ba710a"
click at [1466, 212] on button "submit" at bounding box center [1477, 219] width 22 height 15
select select "All"
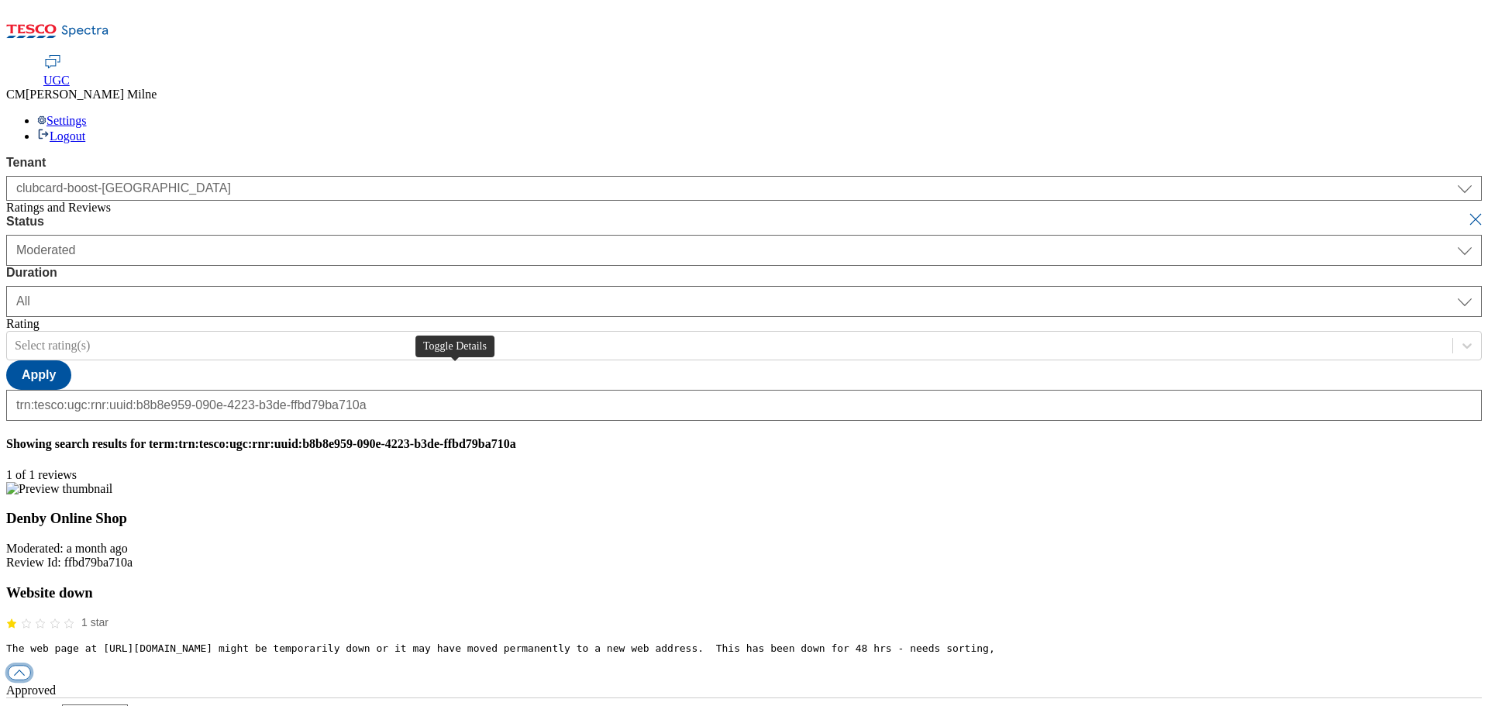
scroll to position [0, 0]
click at [31, 666] on button "button" at bounding box center [19, 673] width 23 height 15
click at [700, 705] on div "reply" at bounding box center [743, 718] width 1475 height 14
paste input "Hello, thanks for your feedback. We're sorry your experience wasn't as good as …"
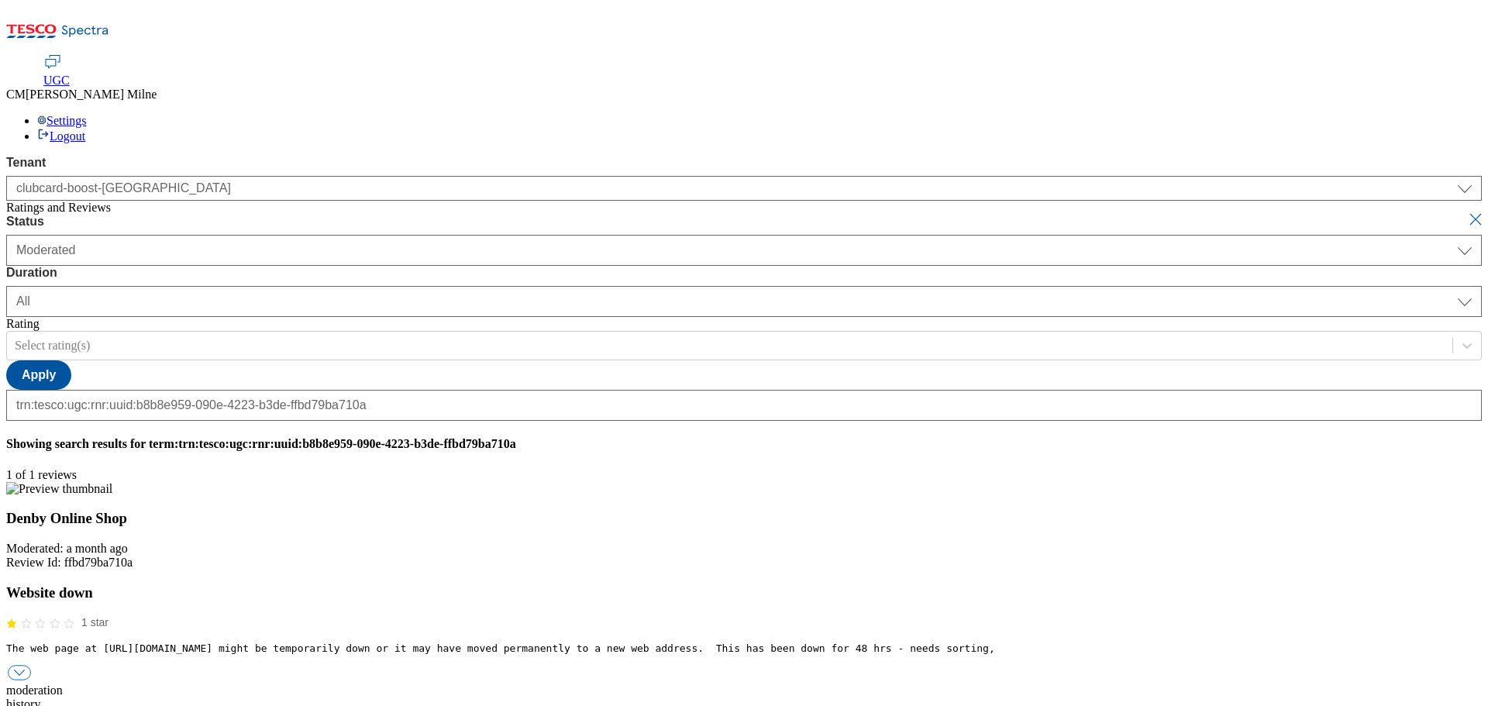
drag, startPoint x: 734, startPoint y: 431, endPoint x: 1449, endPoint y: 353, distance: 718.6
type input "Hello, thanks for your feedback. We're sorry your experience wasn't as good as …"
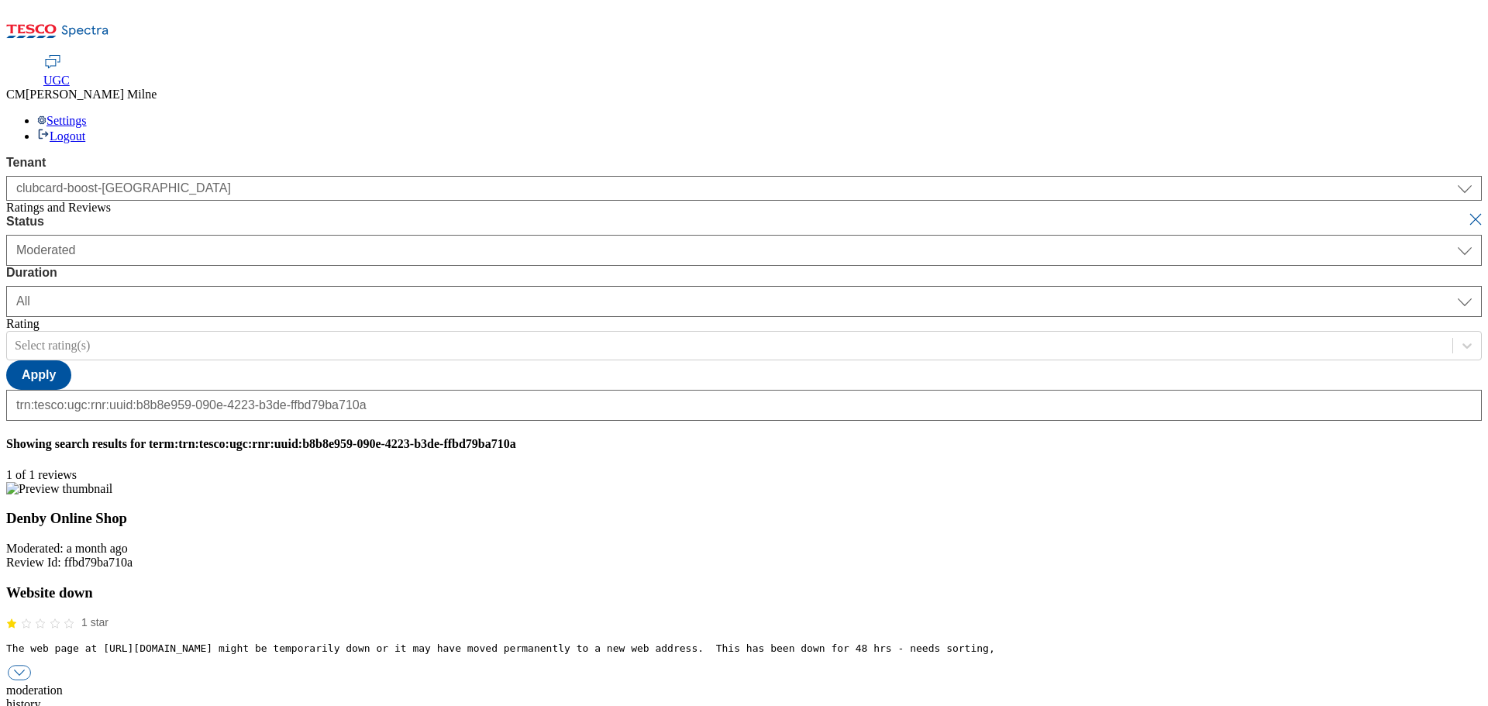
click at [1466, 212] on button "submit" at bounding box center [1477, 219] width 22 height 15
select select "[DATE]"
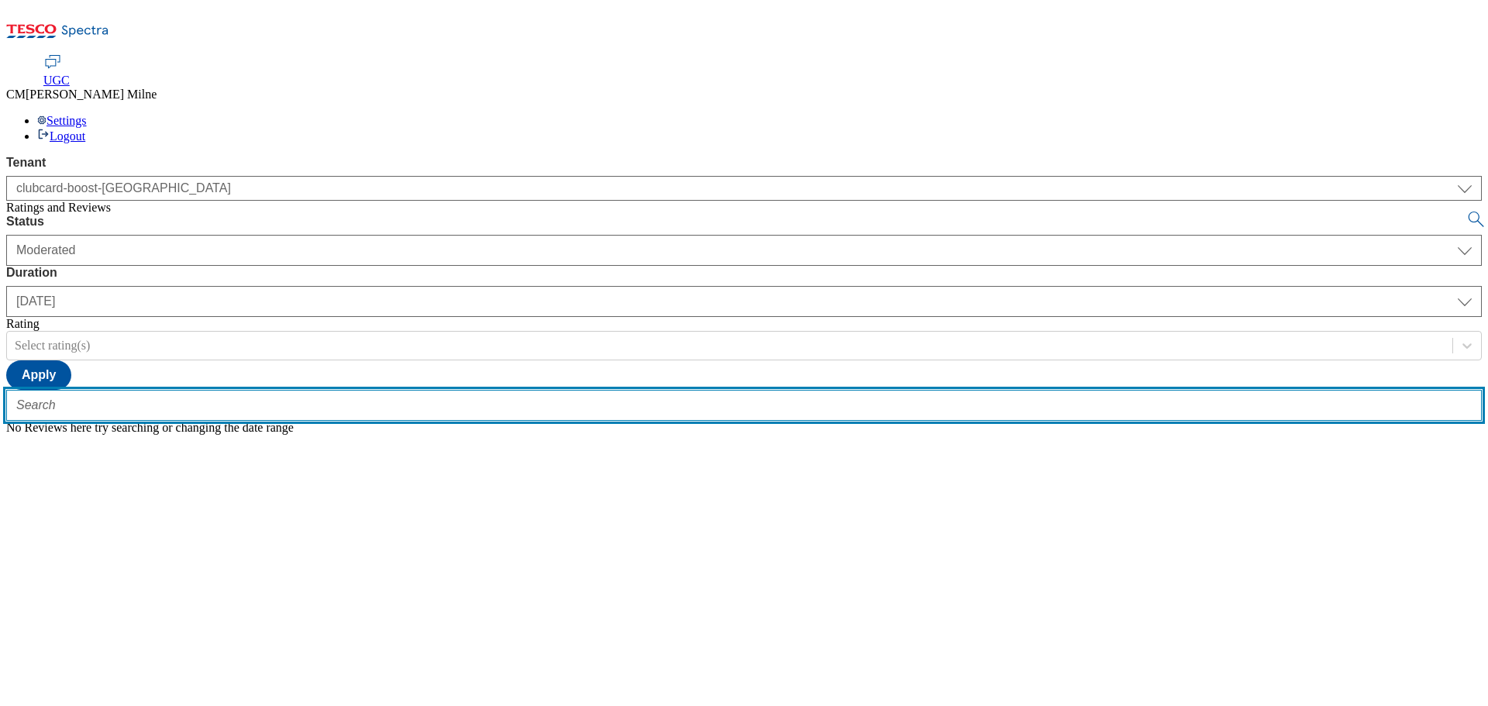
paste input "trn:tesco:ugc:rnr:uuid:f274a657-ba6a-437b-bf58-8c398f786c94"
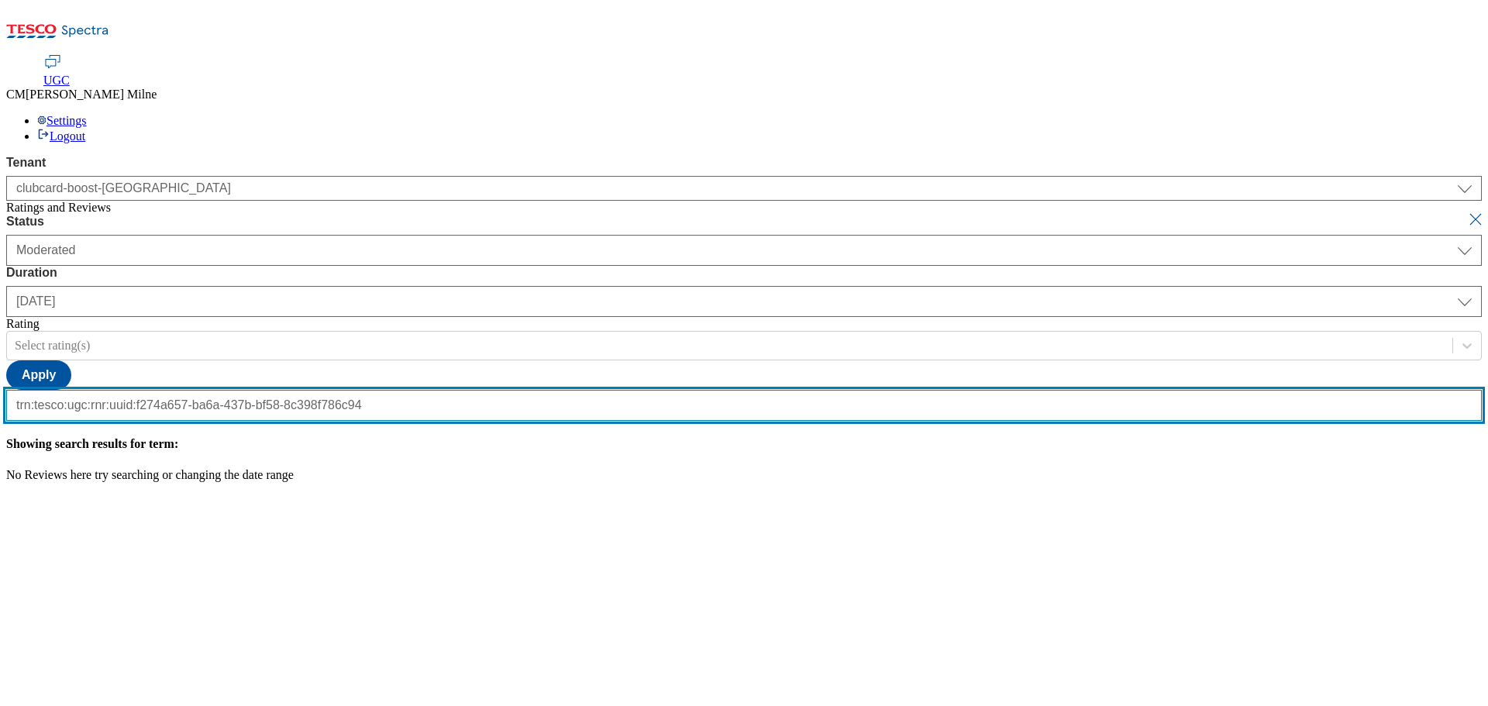
type input "trn:tesco:ugc:rnr:uuid:f274a657-ba6a-437b-bf58-8c398f786c94"
click at [1466, 212] on button "submit" at bounding box center [1477, 219] width 22 height 15
select select "All"
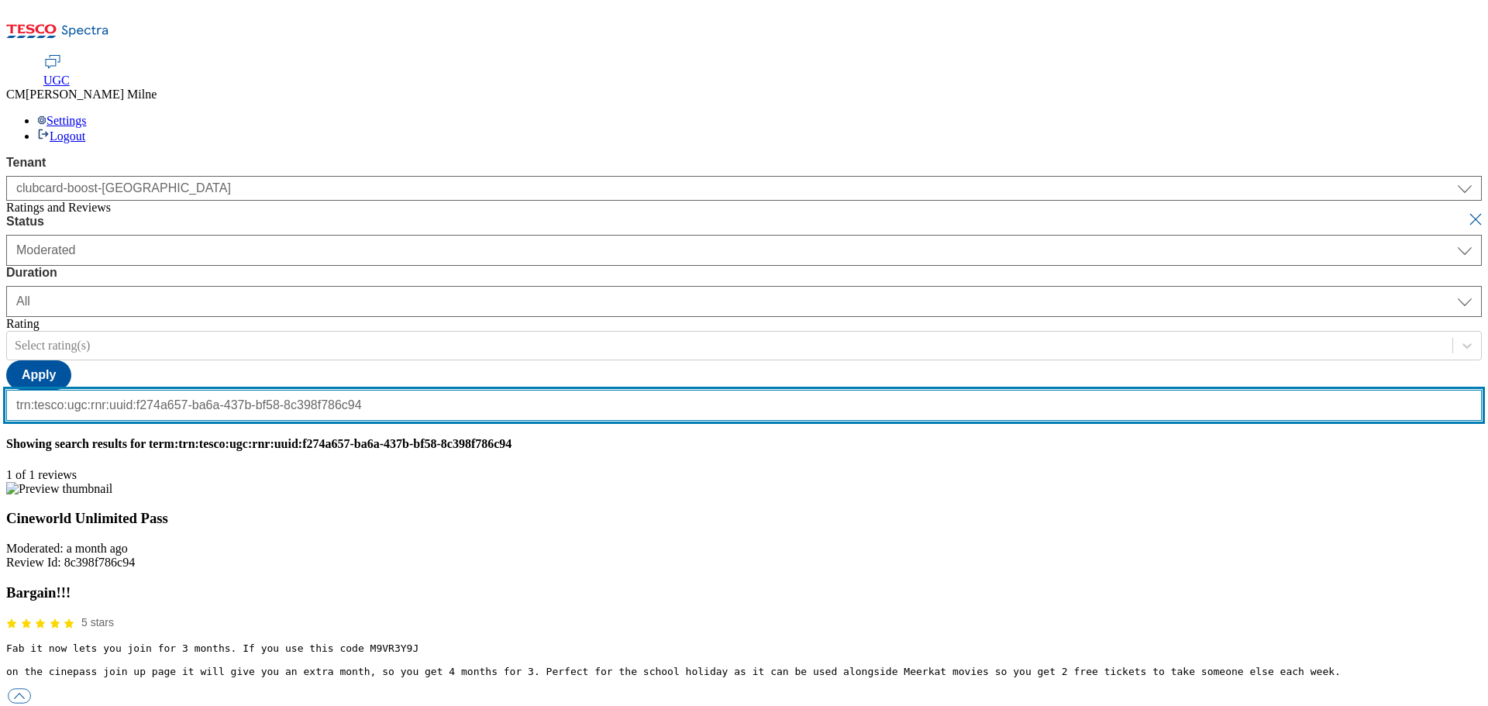
scroll to position [0, 0]
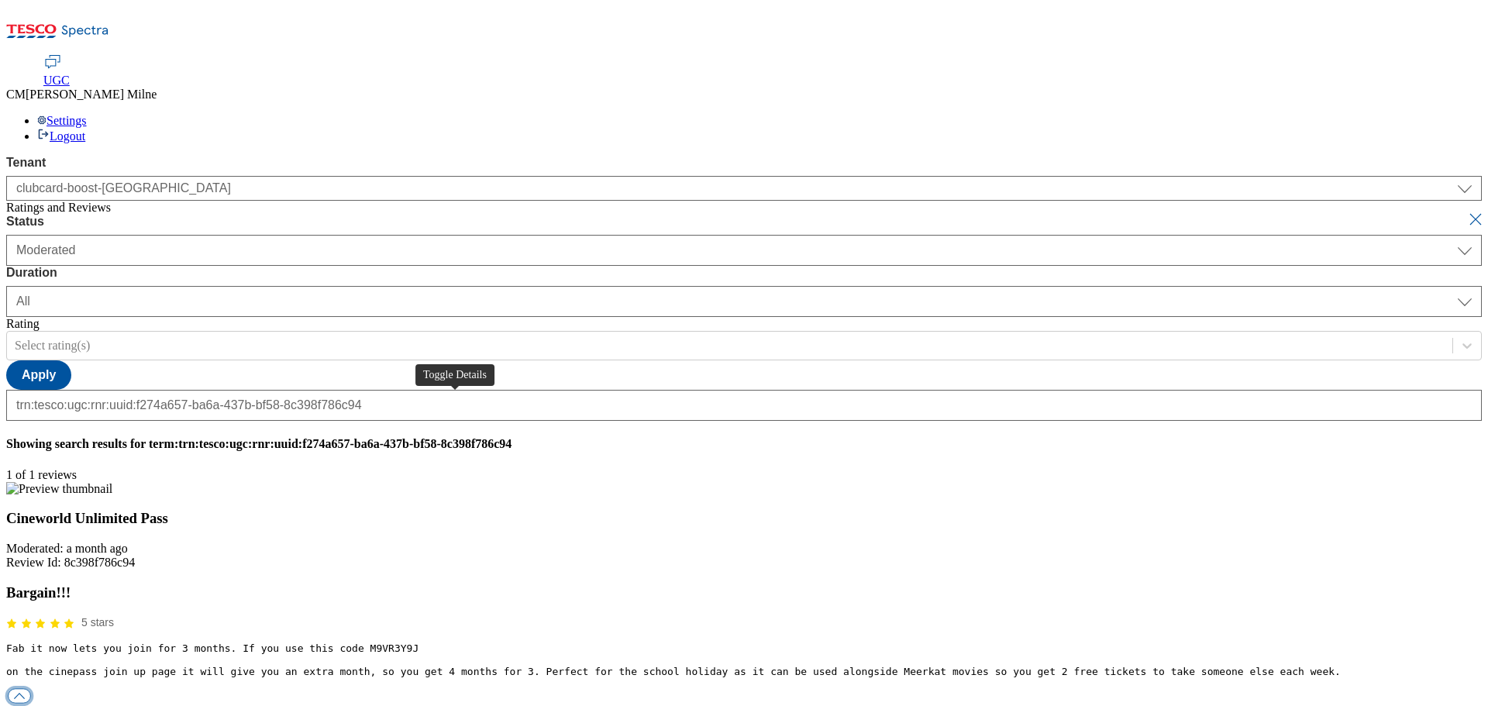
click at [31, 689] on button "button" at bounding box center [19, 696] width 23 height 15
paste input "Hello, thanks for your feedback. We're really happy you enjoyed your experience…"
drag, startPoint x: 1099, startPoint y: 458, endPoint x: 434, endPoint y: 482, distance: 665.2
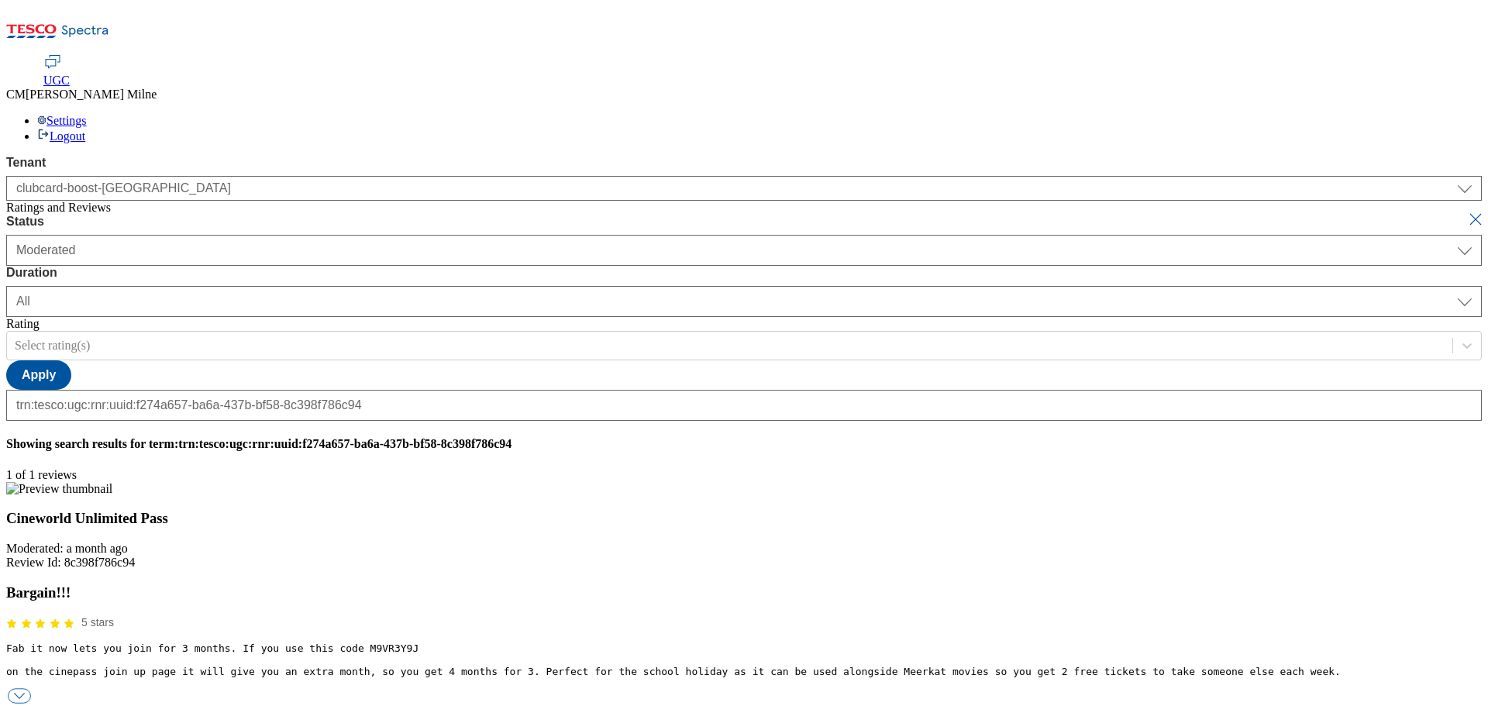
type input "Hello, thanks for your feedback. We're really happy you enjoyed your experience…"
click at [1466, 212] on button "submit" at bounding box center [1477, 219] width 22 height 15
select select "[DATE]"
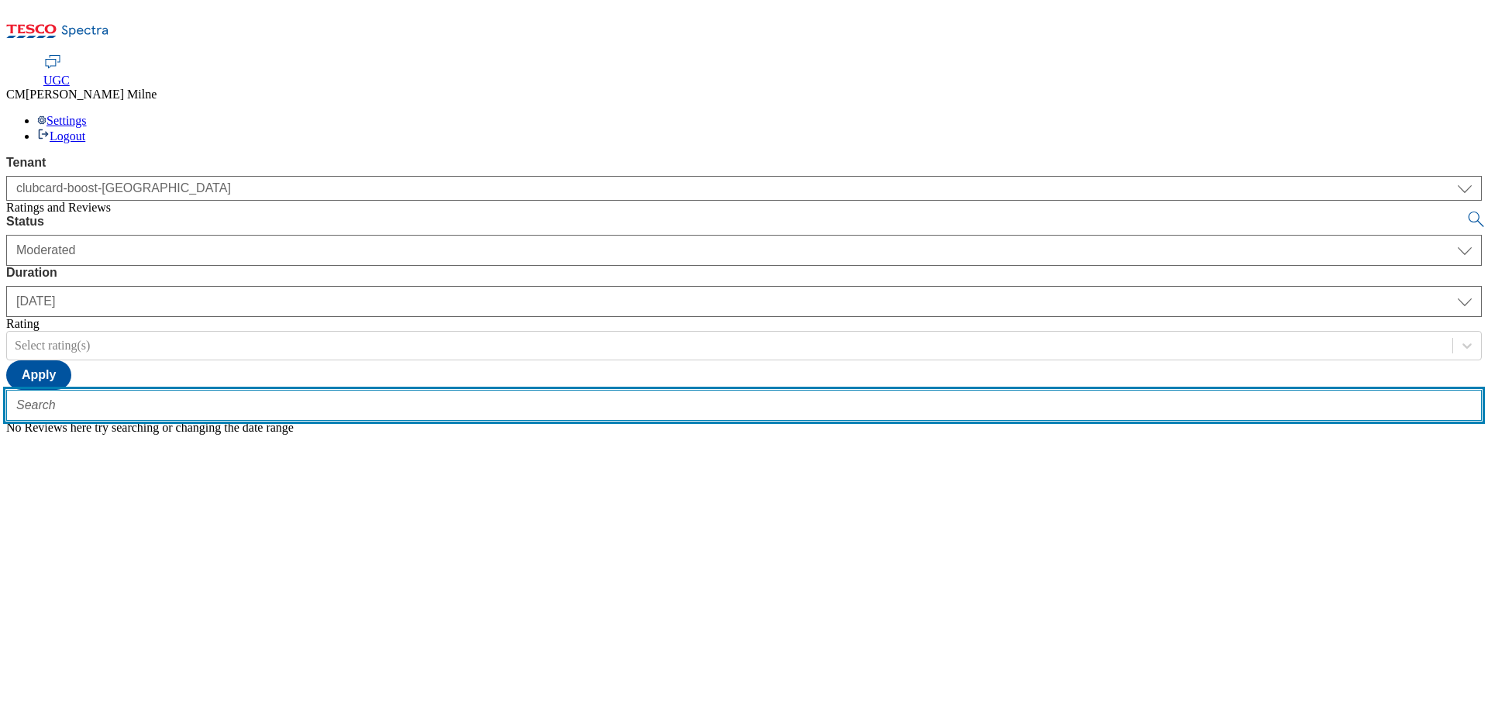
click at [268, 390] on input "text" at bounding box center [743, 405] width 1475 height 31
paste input "trn:tesco:ugc:rnr:uuid:2a3089b8-cbd8-4bec-8b16-c12be08547db"
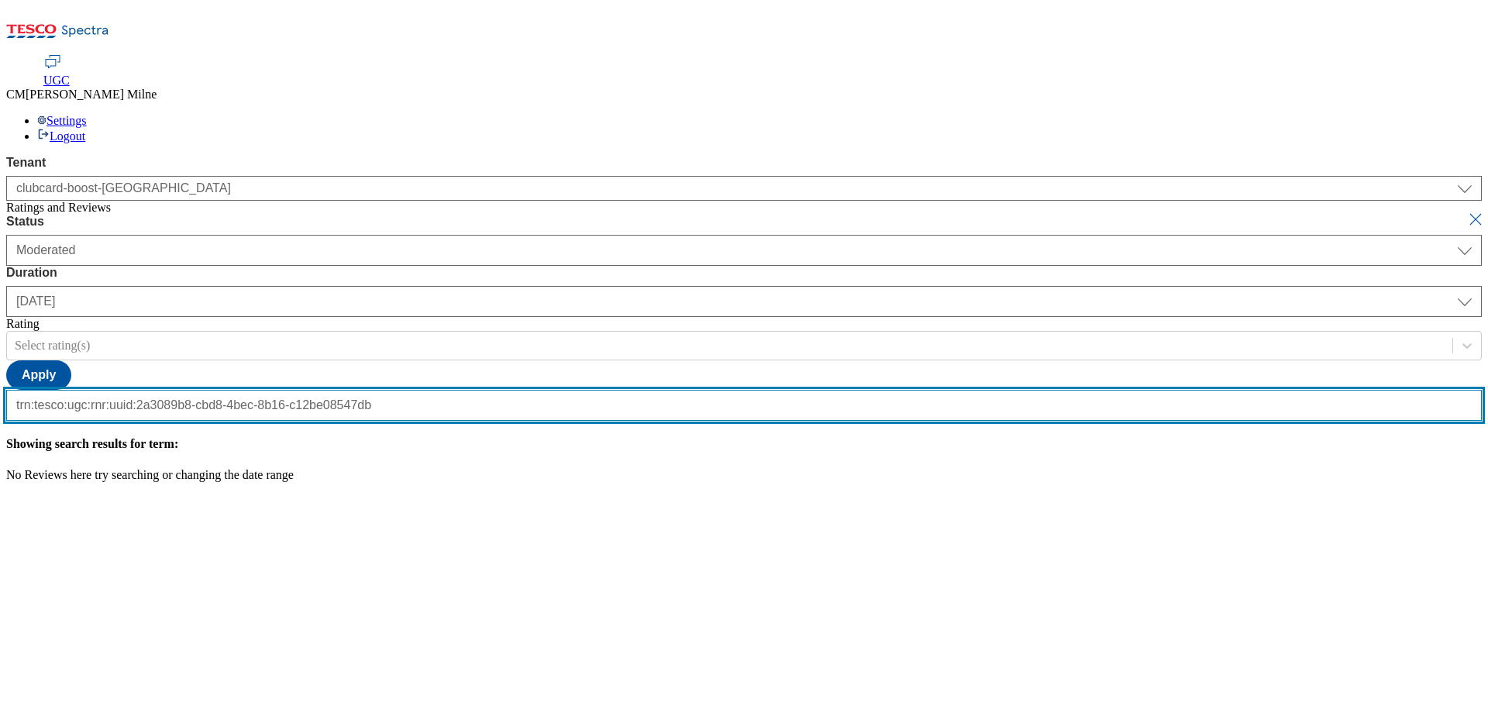
scroll to position [0, 164]
type input "trn:tesco:ugc:rnr:uuid:2a3089b8-cbd8-4bec-8b16-c12be08547db"
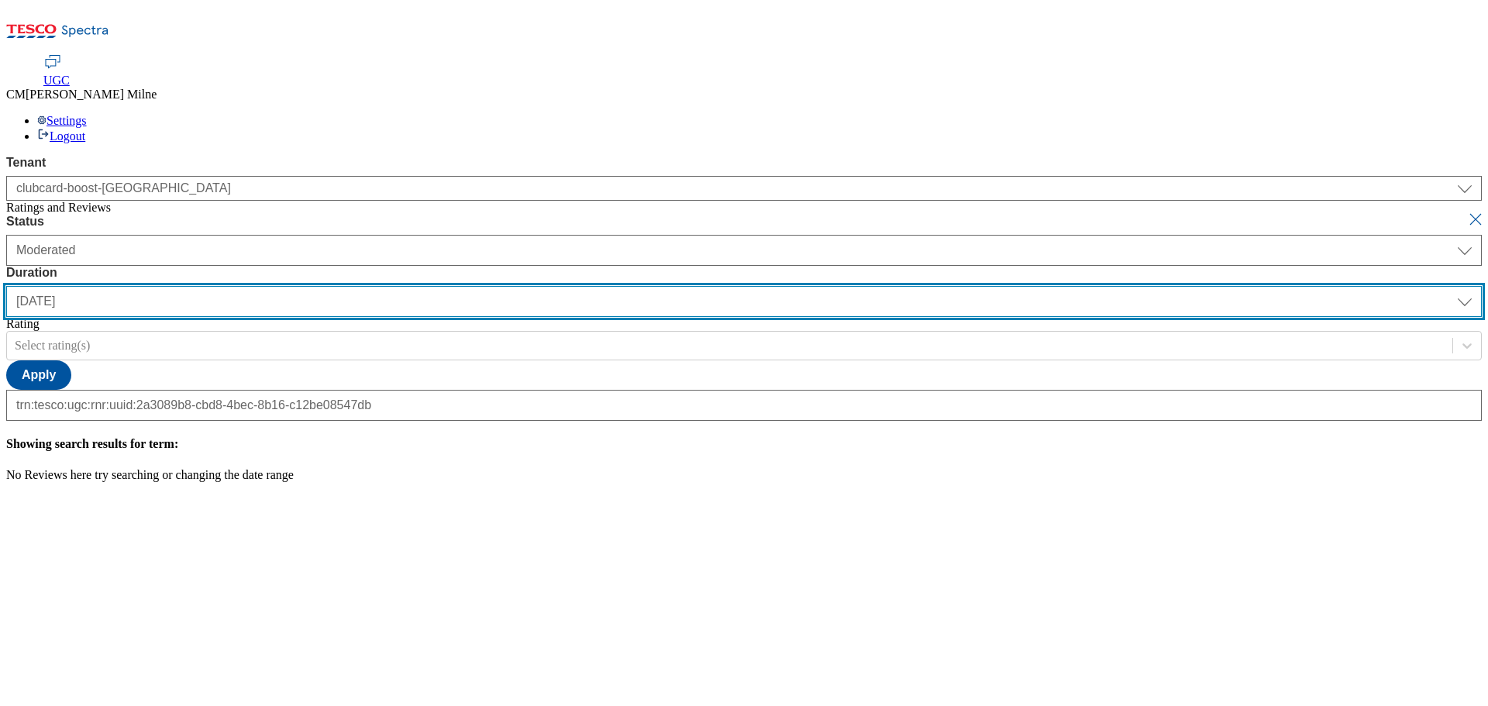
scroll to position [0, 0]
click at [496, 286] on select "[DATE] last7days last30days All custom" at bounding box center [743, 301] width 1475 height 31
select select "All"
click at [366, 286] on select "[DATE] last7days last30days All custom" at bounding box center [743, 301] width 1475 height 31
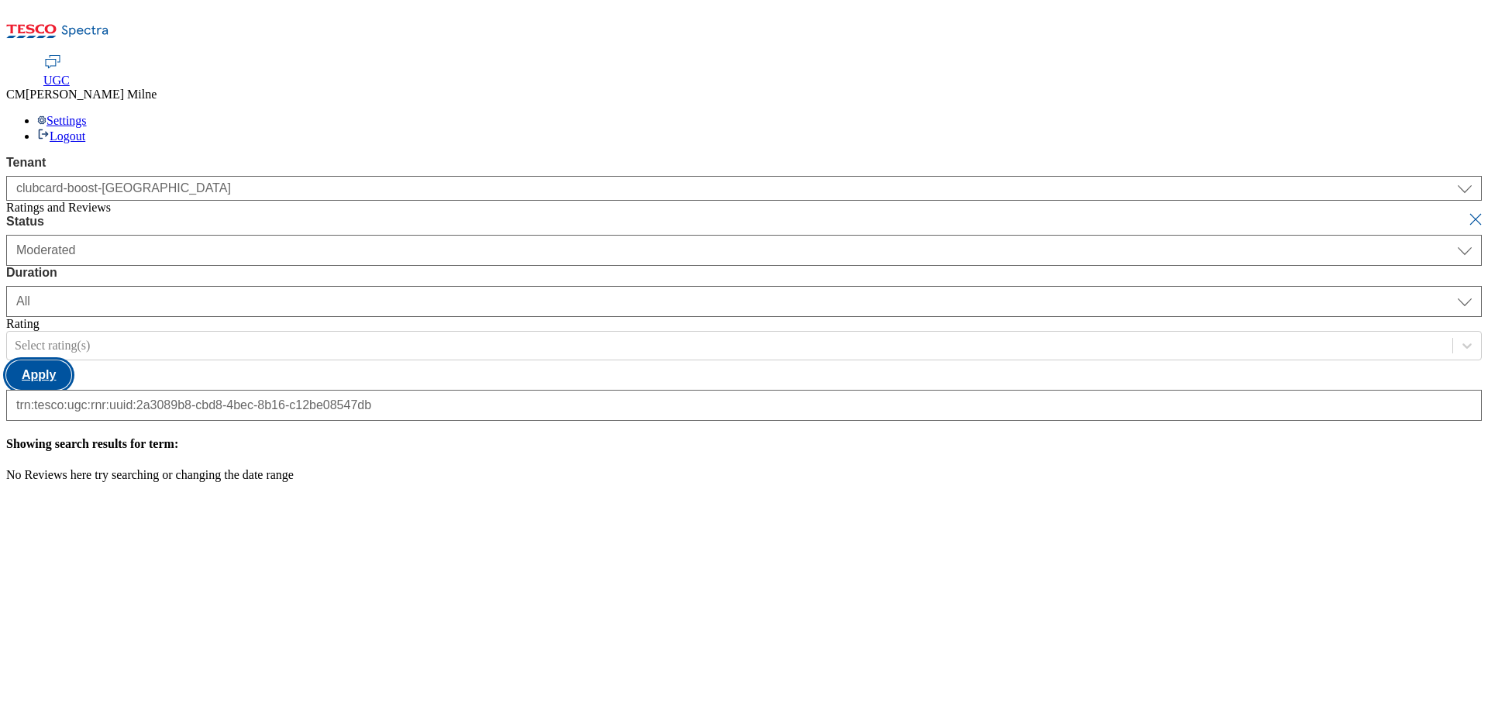
click at [71, 360] on button "Apply" at bounding box center [38, 374] width 65 height 29
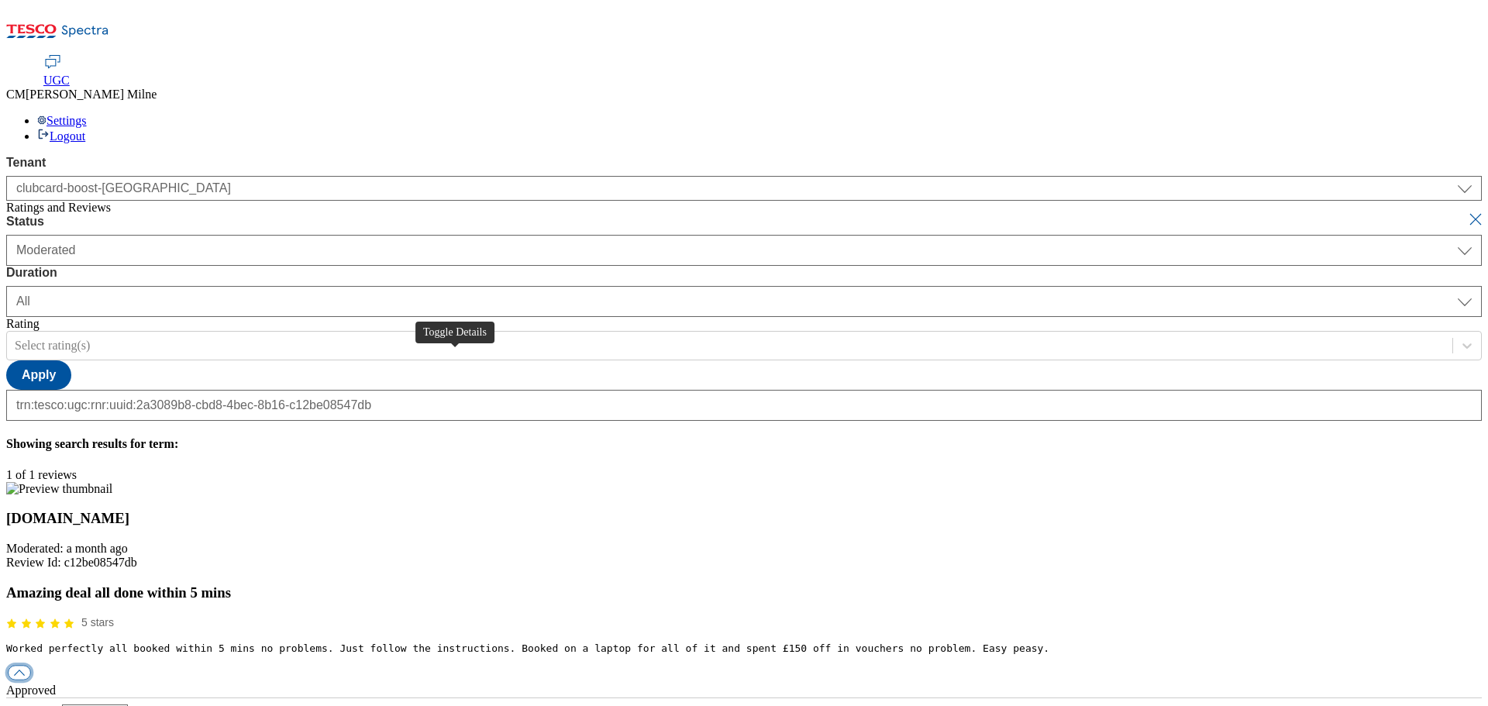
click at [31, 666] on button "button" at bounding box center [19, 673] width 23 height 15
click at [693, 705] on div "reply" at bounding box center [743, 718] width 1475 height 14
paste input "Hello, thanks for your 5* feedback. We're really happy you had an 'easy peasy' …"
type input "Hello, thanks for your 5* feedback. We're really happy you had an 'easy peasy' …"
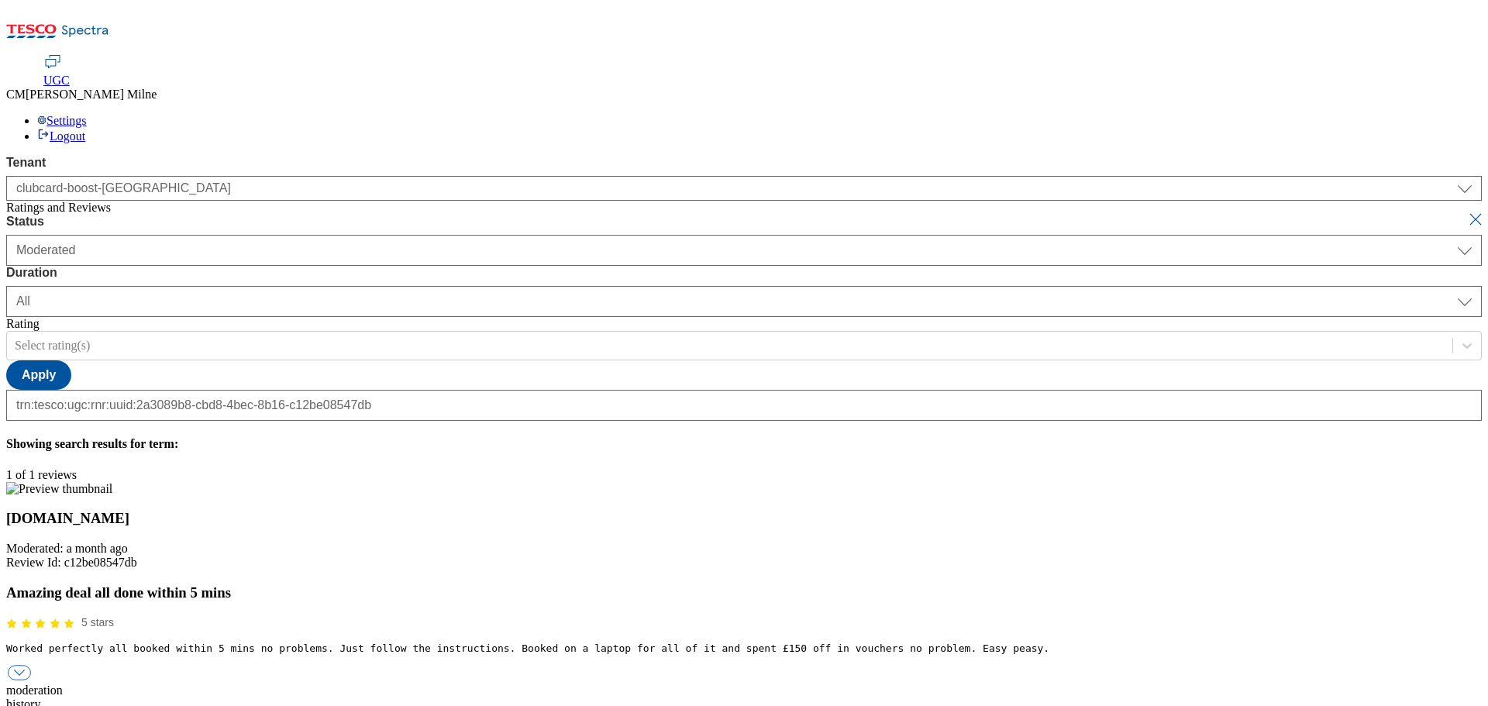
scroll to position [0, 0]
click at [1466, 212] on button "submit" at bounding box center [1477, 219] width 22 height 15
select select "[DATE]"
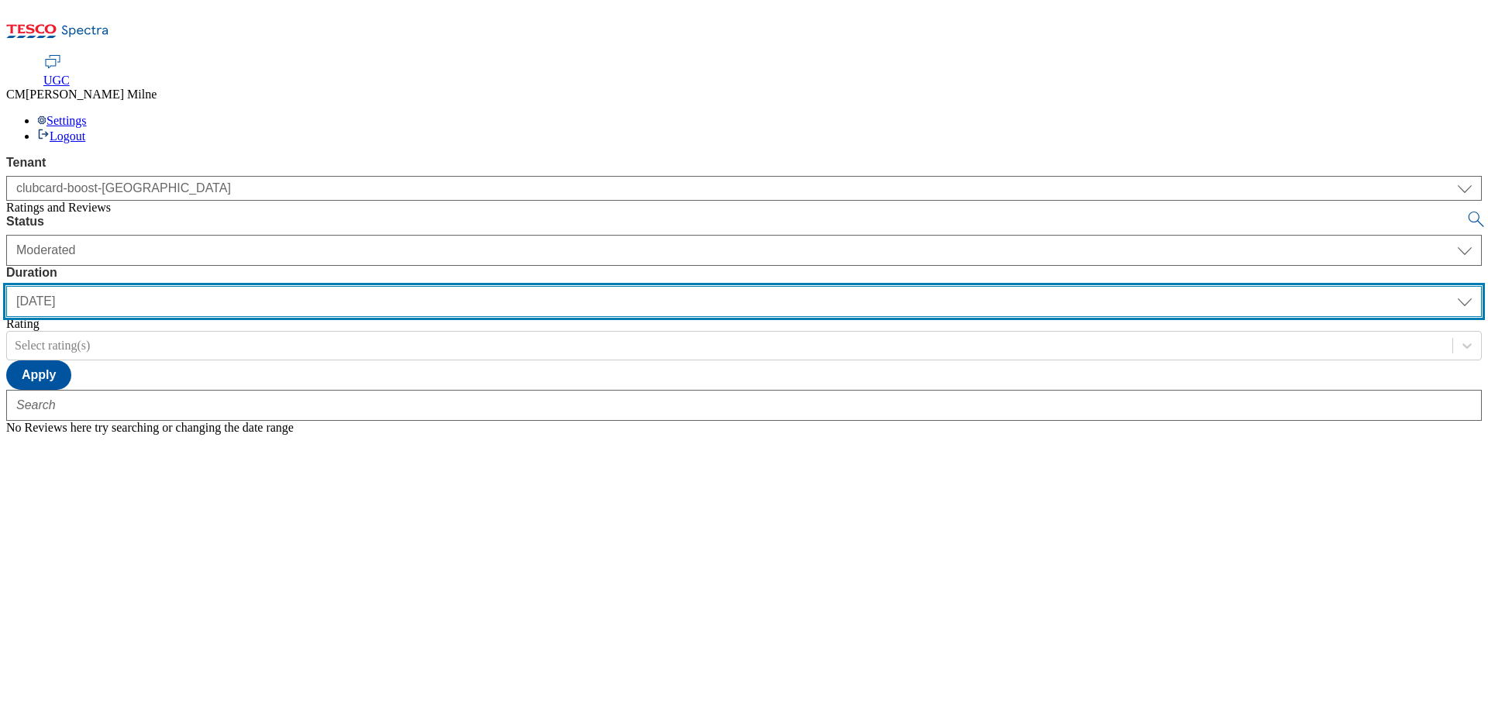
click at [497, 286] on select "[DATE] last7days last30days All custom" at bounding box center [743, 301] width 1475 height 31
select select "All"
click at [366, 286] on select "[DATE] last7days last30days All custom" at bounding box center [743, 301] width 1475 height 31
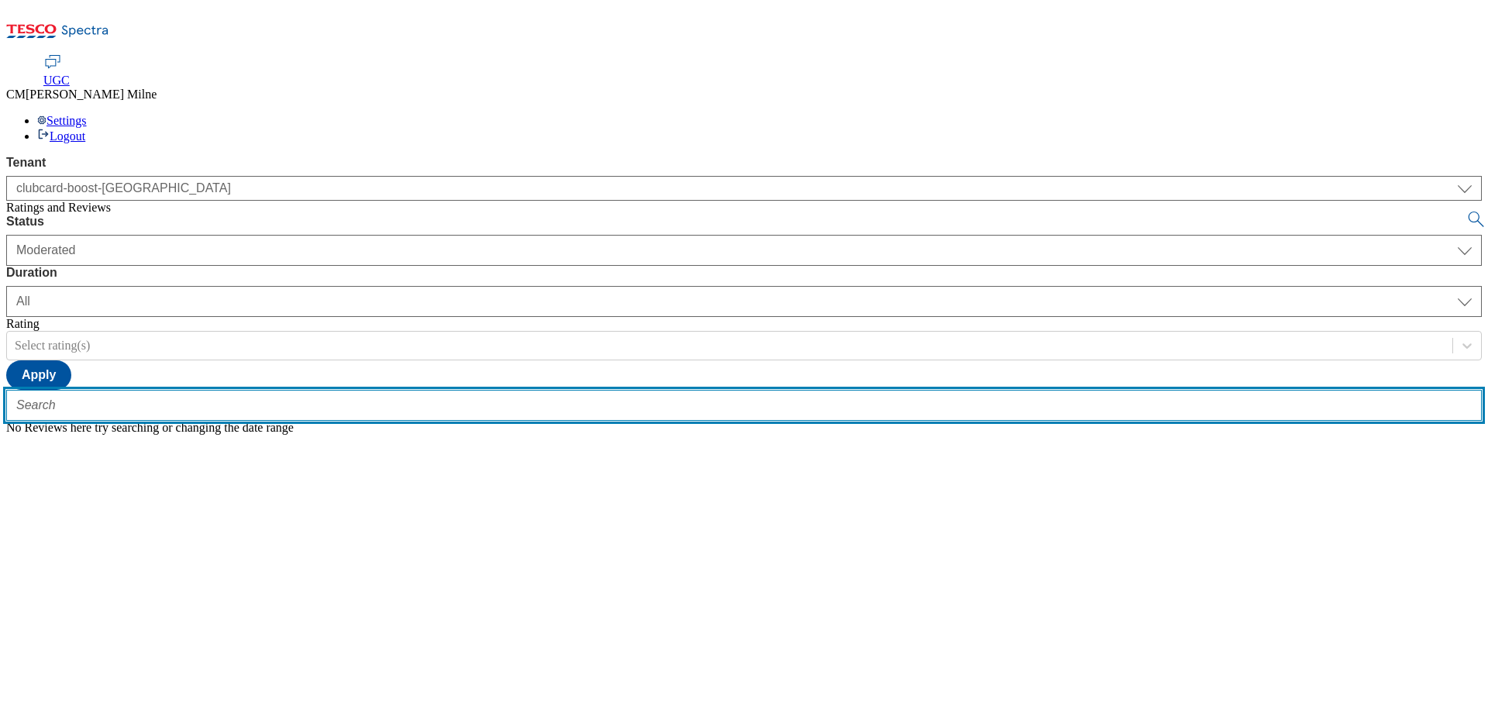
paste input "trn:tesco:ugc:rnr:uuid:b4737348-31cc-4341-ae6d-8096669c295d"
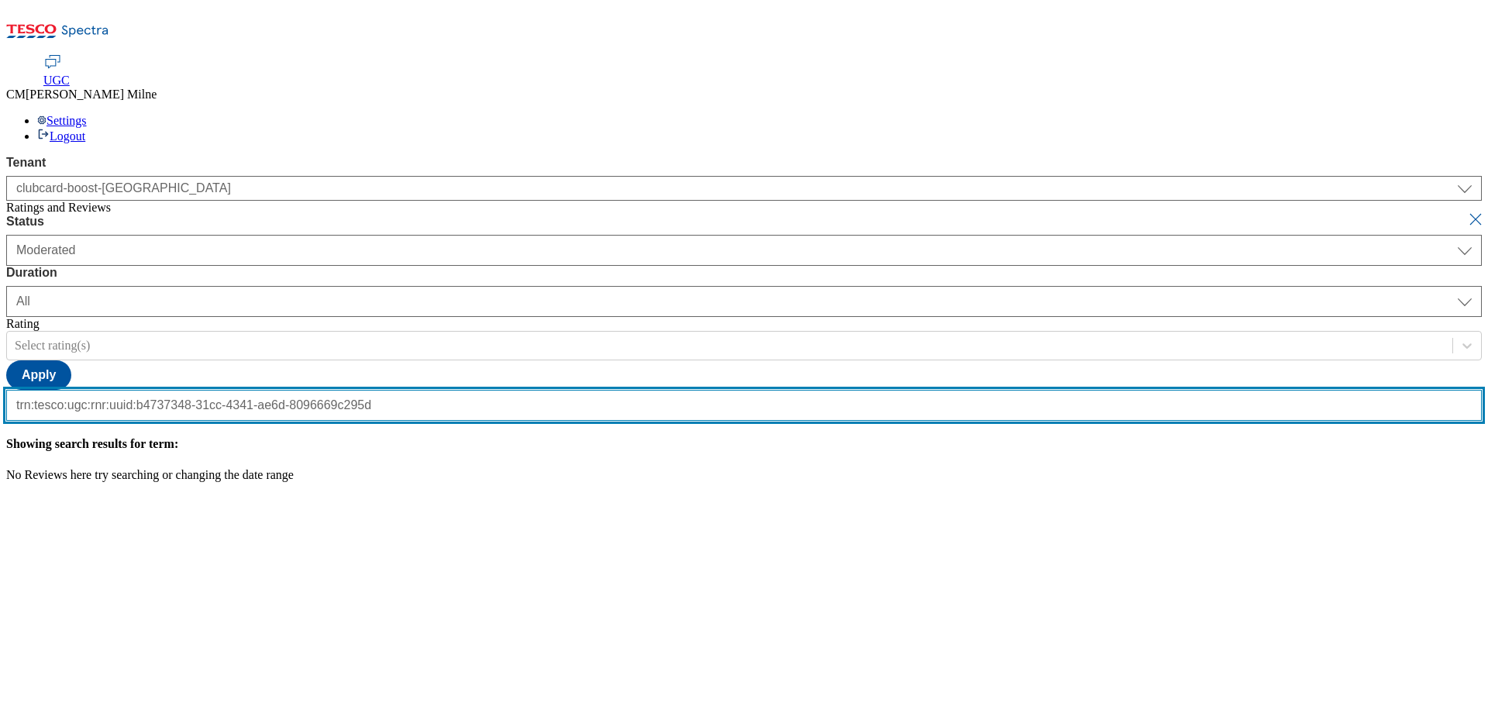
scroll to position [0, 160]
type input "trn:tesco:ugc:rnr:uuid:b4737348-31cc-4341-ae6d-8096669c295d"
click at [1466, 212] on button "submit" at bounding box center [1477, 219] width 22 height 15
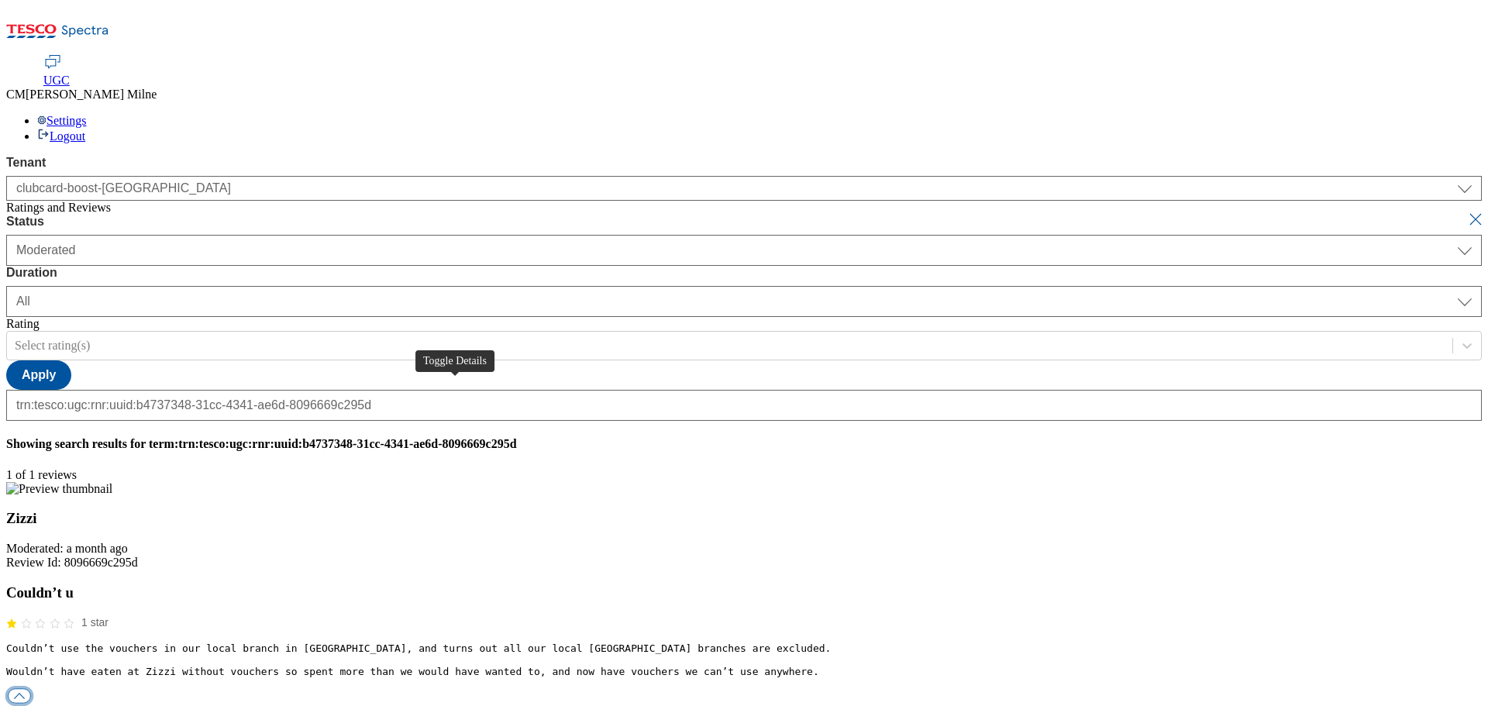
scroll to position [0, 0]
click at [31, 689] on button "button" at bounding box center [19, 696] width 23 height 15
click at [1466, 212] on button "submit" at bounding box center [1477, 219] width 22 height 15
select select "[DATE]"
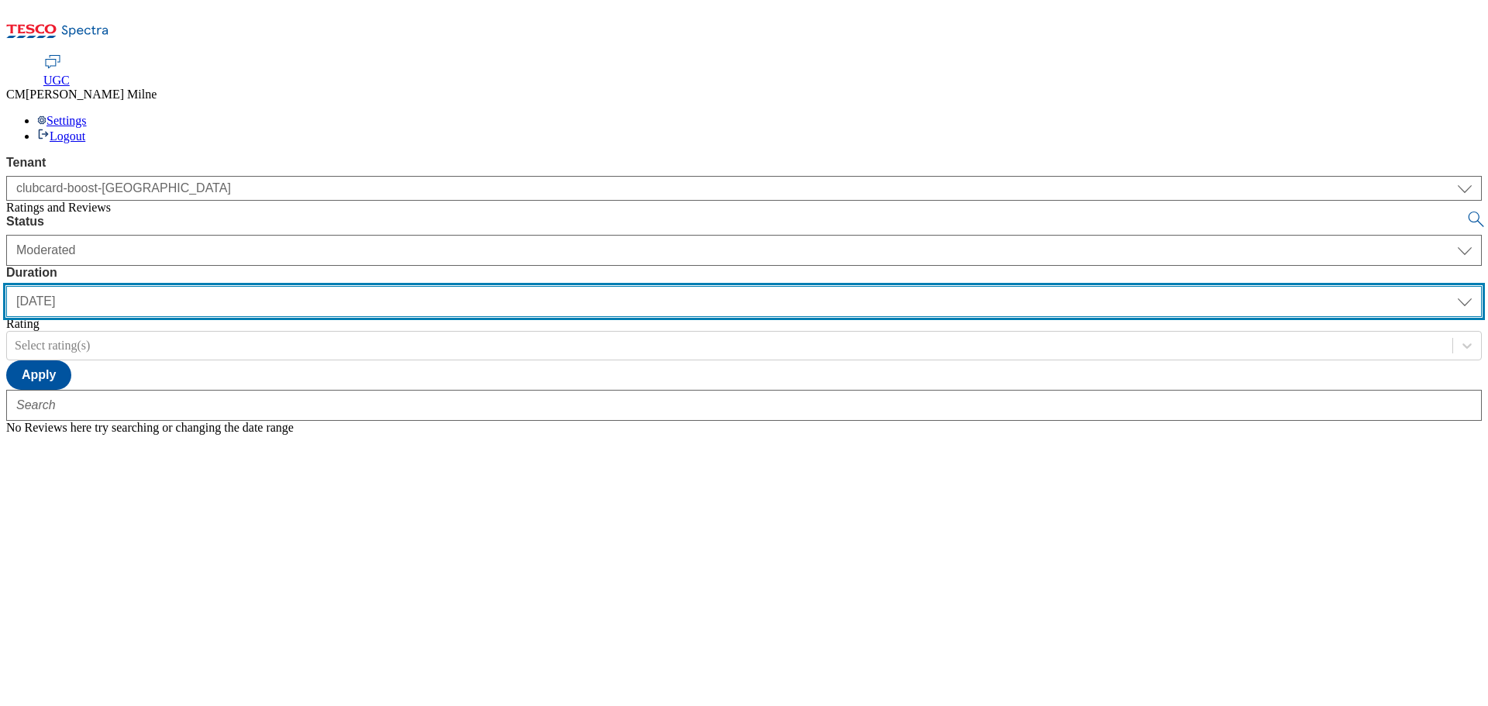
click at [497, 286] on select "[DATE] last7days last30days All custom" at bounding box center [743, 301] width 1475 height 31
select select "All"
click at [366, 286] on select "[DATE] last7days last30days All custom" at bounding box center [743, 301] width 1475 height 31
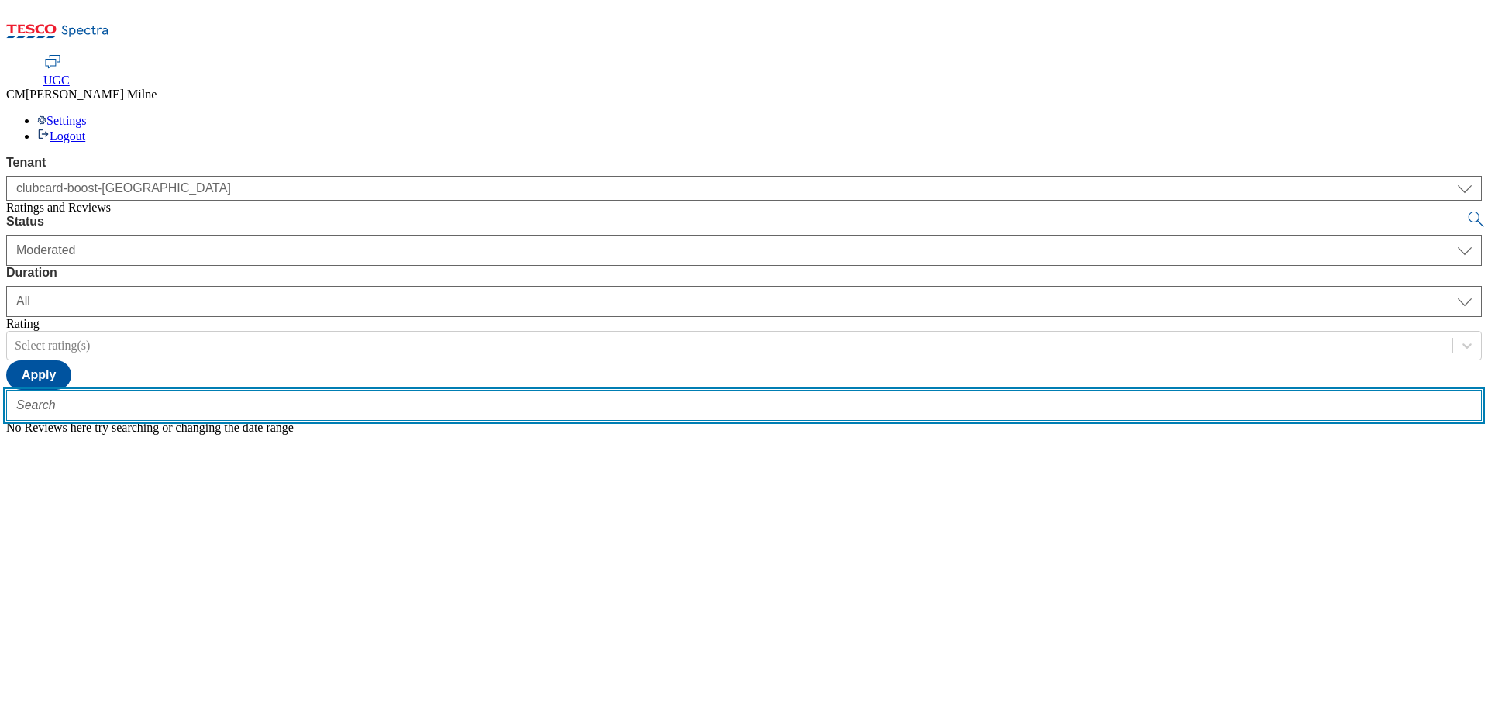
paste input "trn:tesco:ugc:rnr:uuid:6c103ec3-c3b1-4f08-aa78-6c48c73bb122"
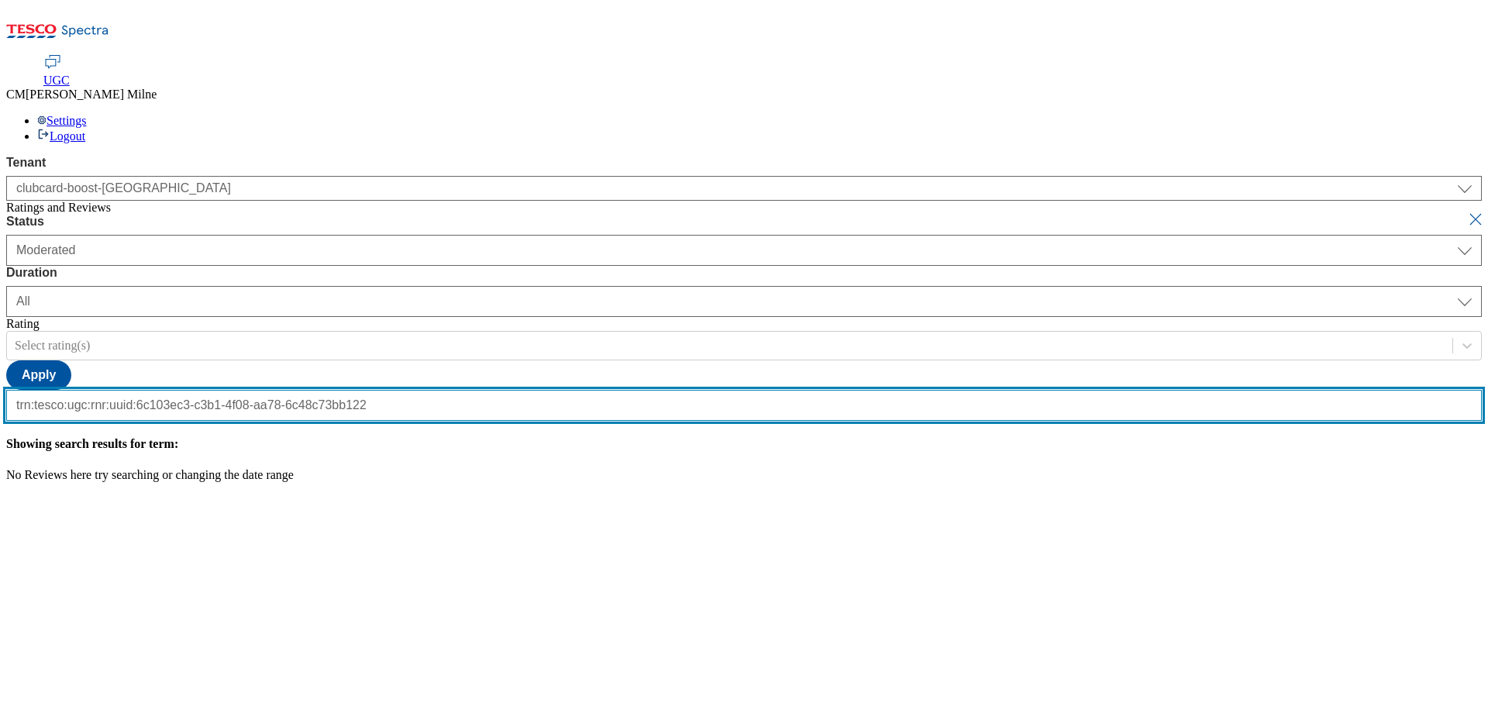
type input "trn:tesco:ugc:rnr:uuid:6c103ec3-c3b1-4f08-aa78-6c48c73bb122"
click at [1466, 212] on button "submit" at bounding box center [1477, 219] width 22 height 15
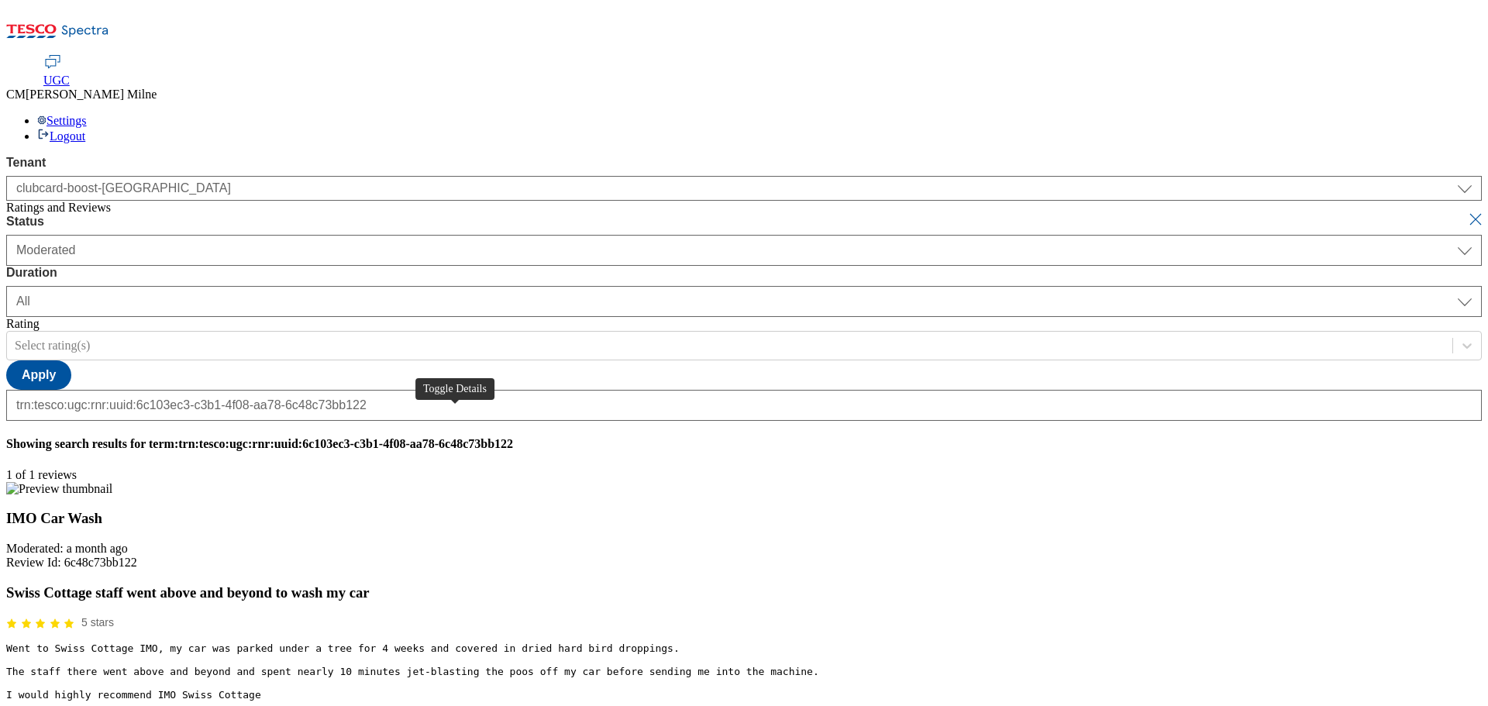
scroll to position [0, 0]
click at [31, 705] on button "button" at bounding box center [19, 719] width 23 height 15
paste input "Hello, thanks for your feedback. We're really happy you enjoyed your experience…"
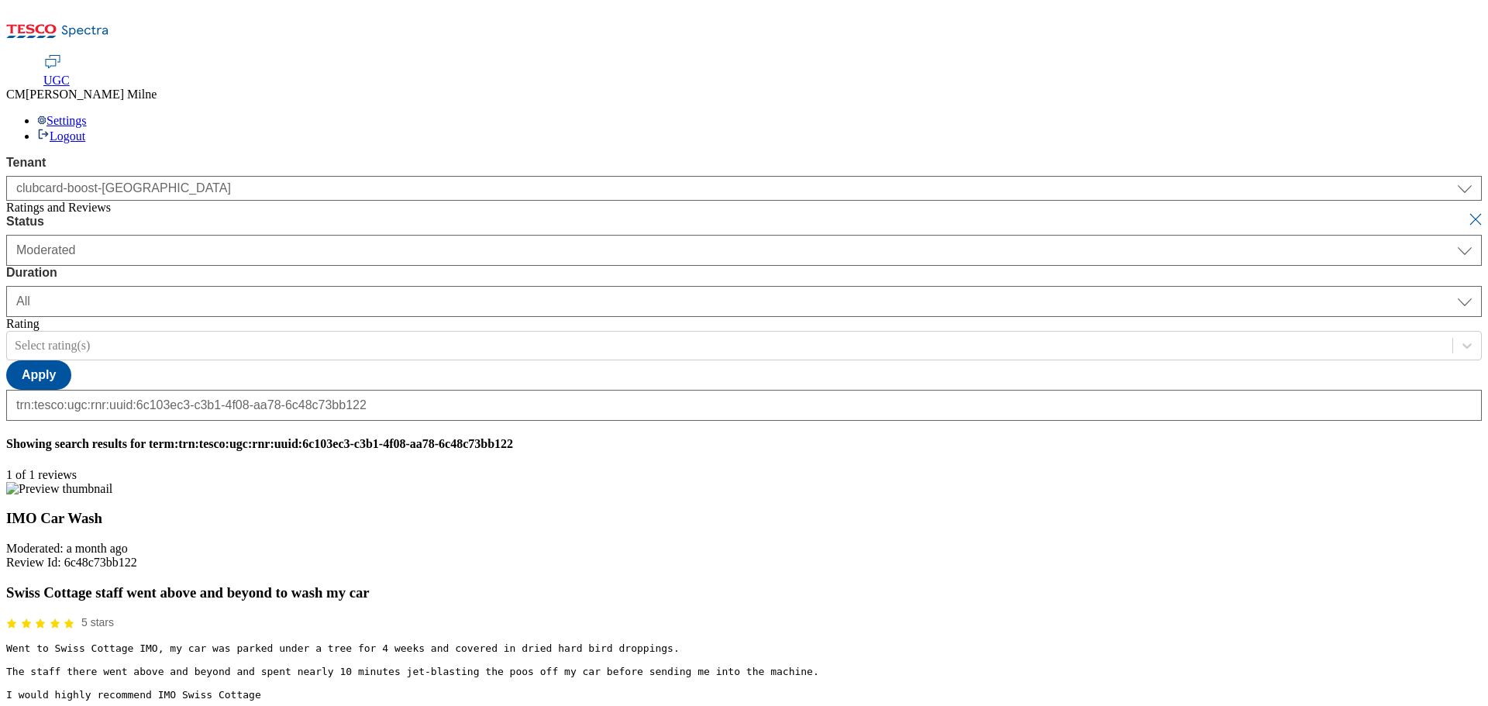
type input "Hello, thanks for your feedback. We're really happy you enjoyed your experience…"
click at [1466, 212] on button "submit" at bounding box center [1477, 219] width 22 height 15
select select "[DATE]"
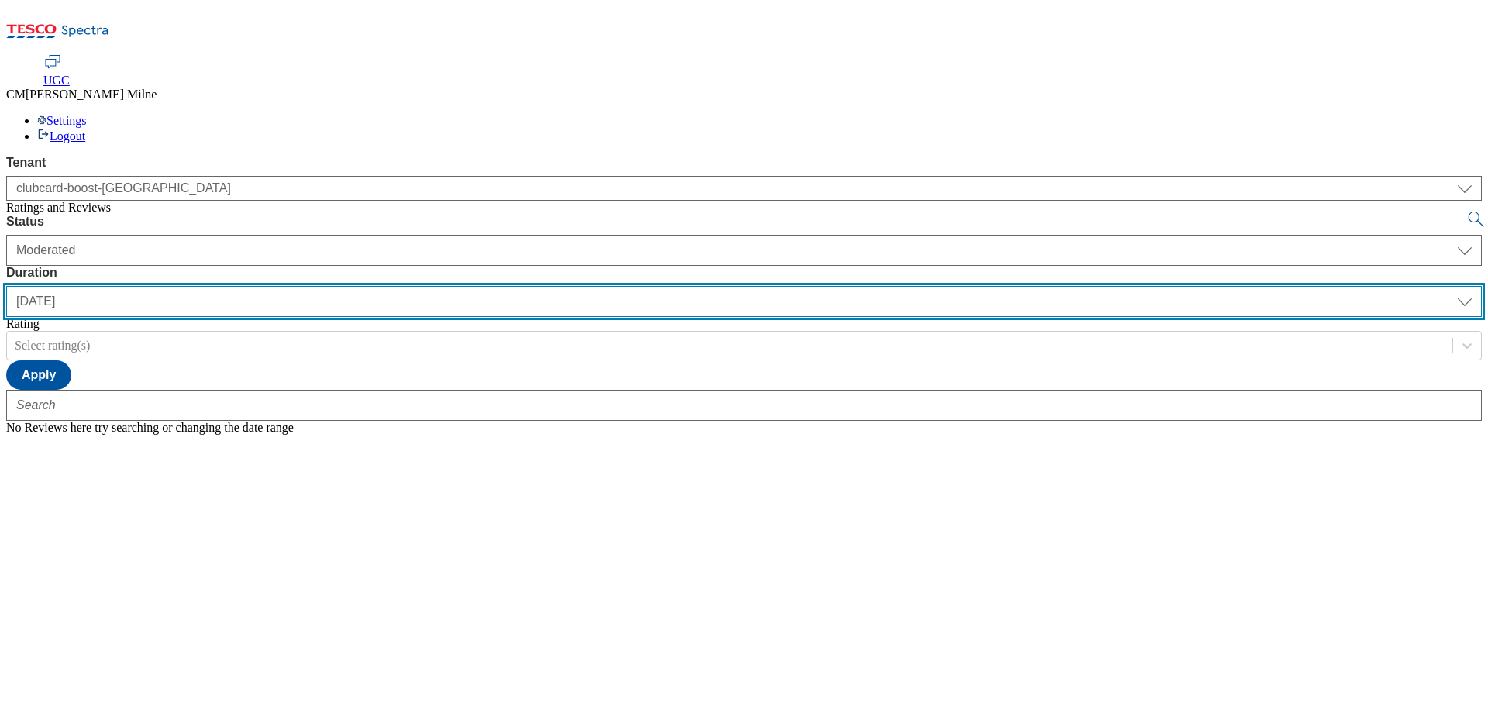
click at [498, 286] on select "[DATE] last7days last30days All custom" at bounding box center [743, 301] width 1475 height 31
select select "All"
click at [366, 286] on select "[DATE] last7days last30days All custom" at bounding box center [743, 301] width 1475 height 31
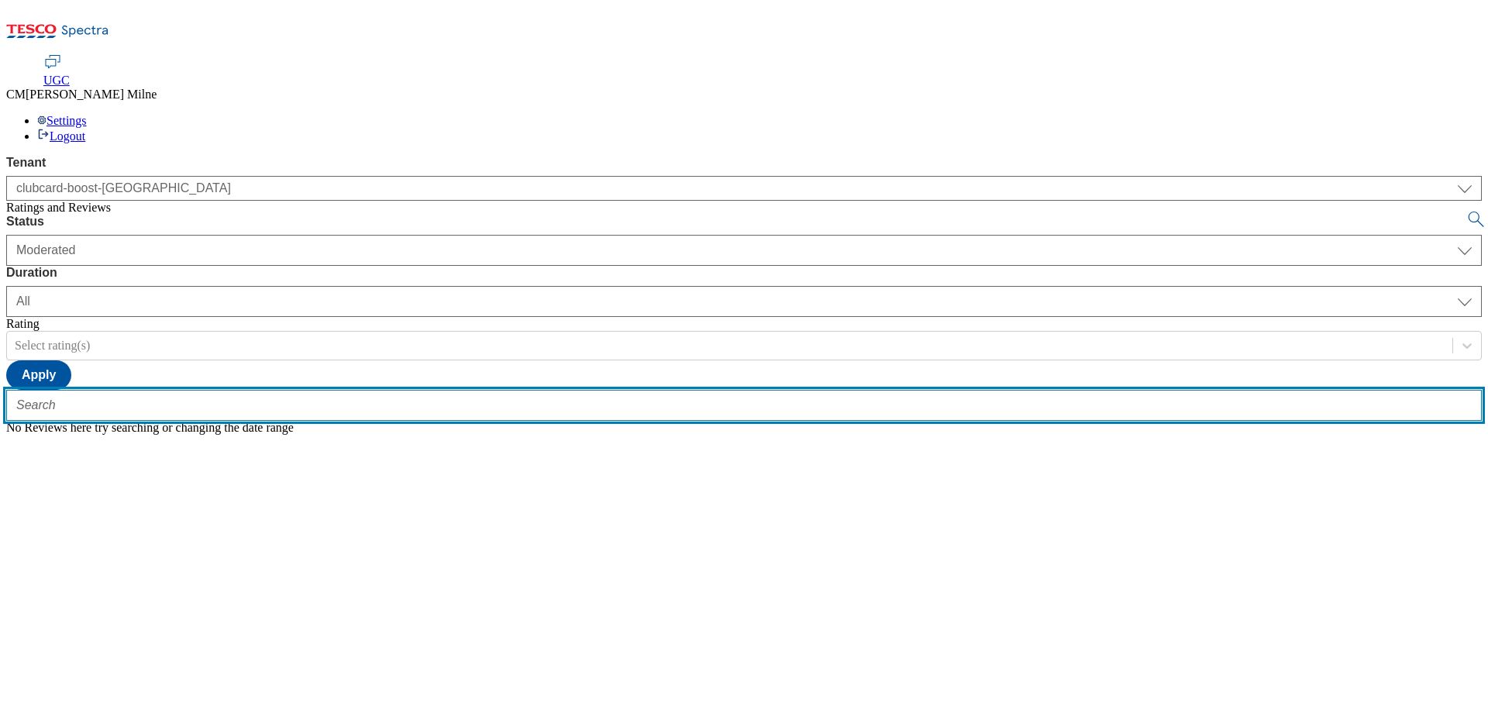
paste input "trn:tesco:ugc:rnr:uuid:5513d2ad-f129-4553-93ef-0aba2987902c"
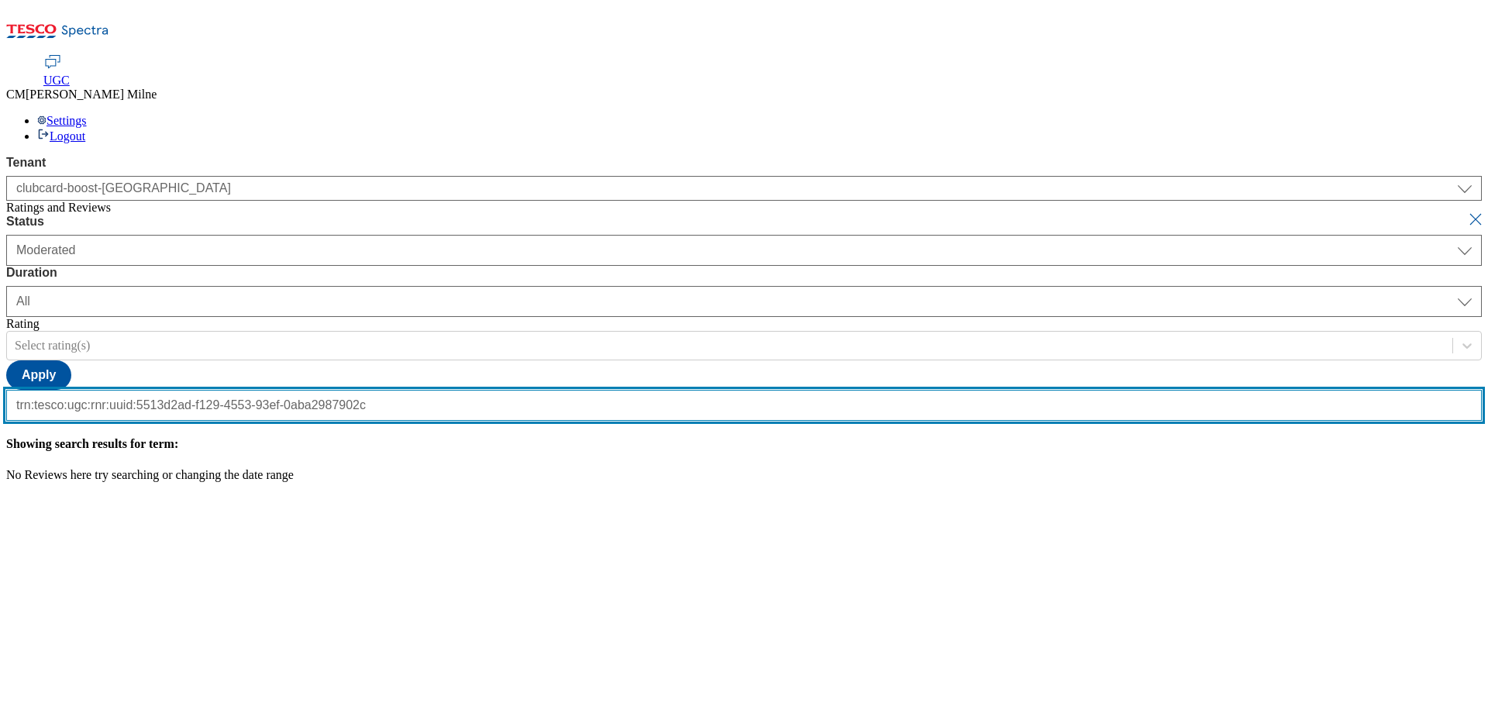
type input "trn:tesco:ugc:rnr:uuid:5513d2ad-f129-4553-93ef-0aba2987902c"
click at [1466, 212] on button "submit" at bounding box center [1477, 219] width 22 height 15
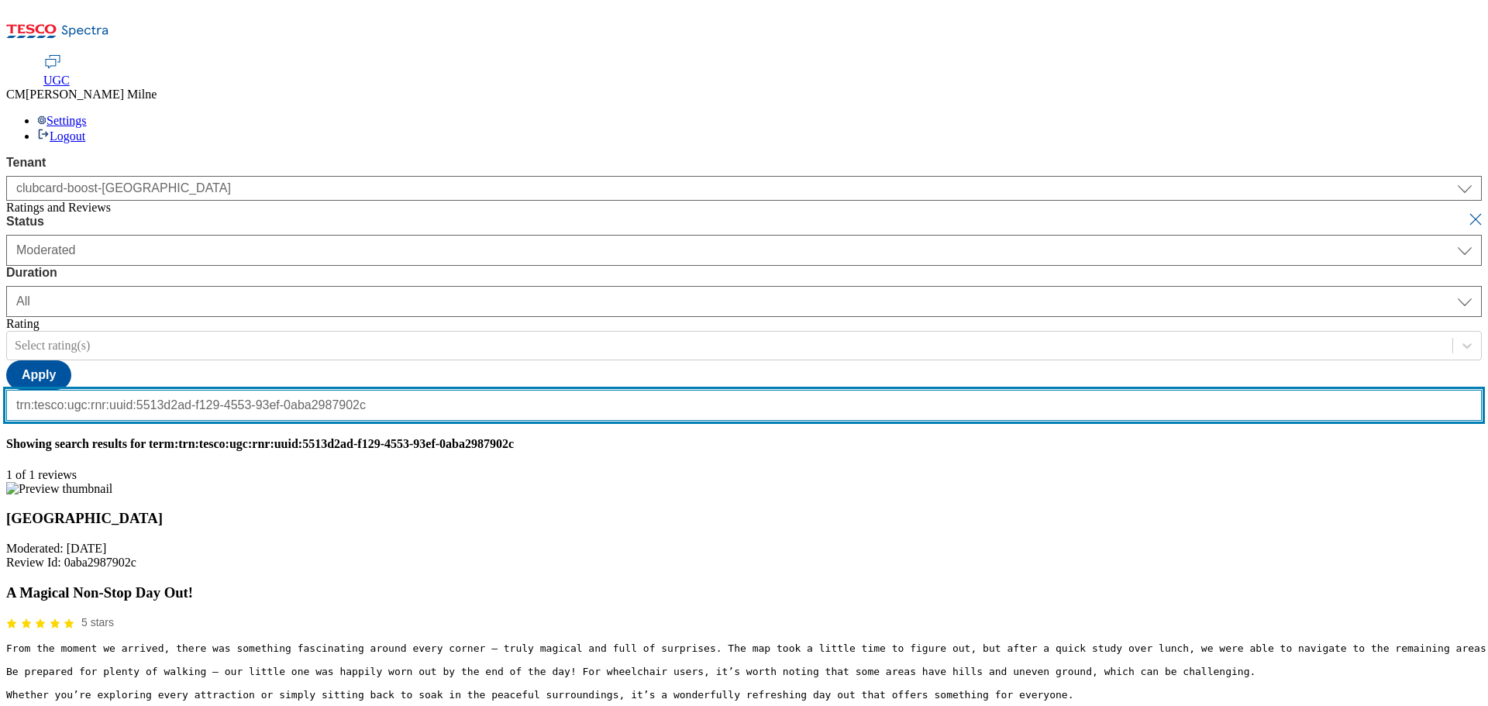
scroll to position [0, 0]
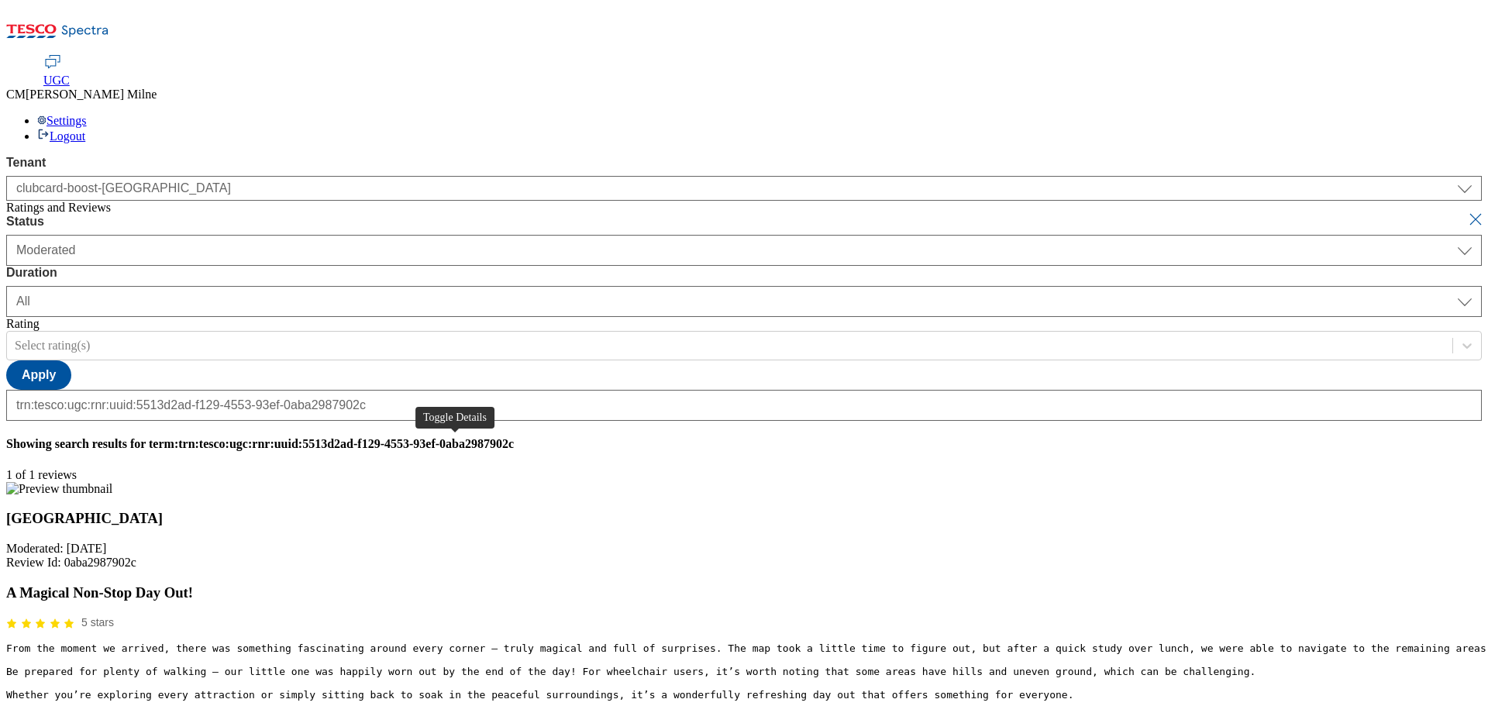
click at [31, 705] on button "button" at bounding box center [19, 719] width 23 height 15
paste input "Hello, thanks for your feedback. We're really happy you had a great experience …"
type input "Hello, thanks for your feedback. We're really happy you had a great experience …"
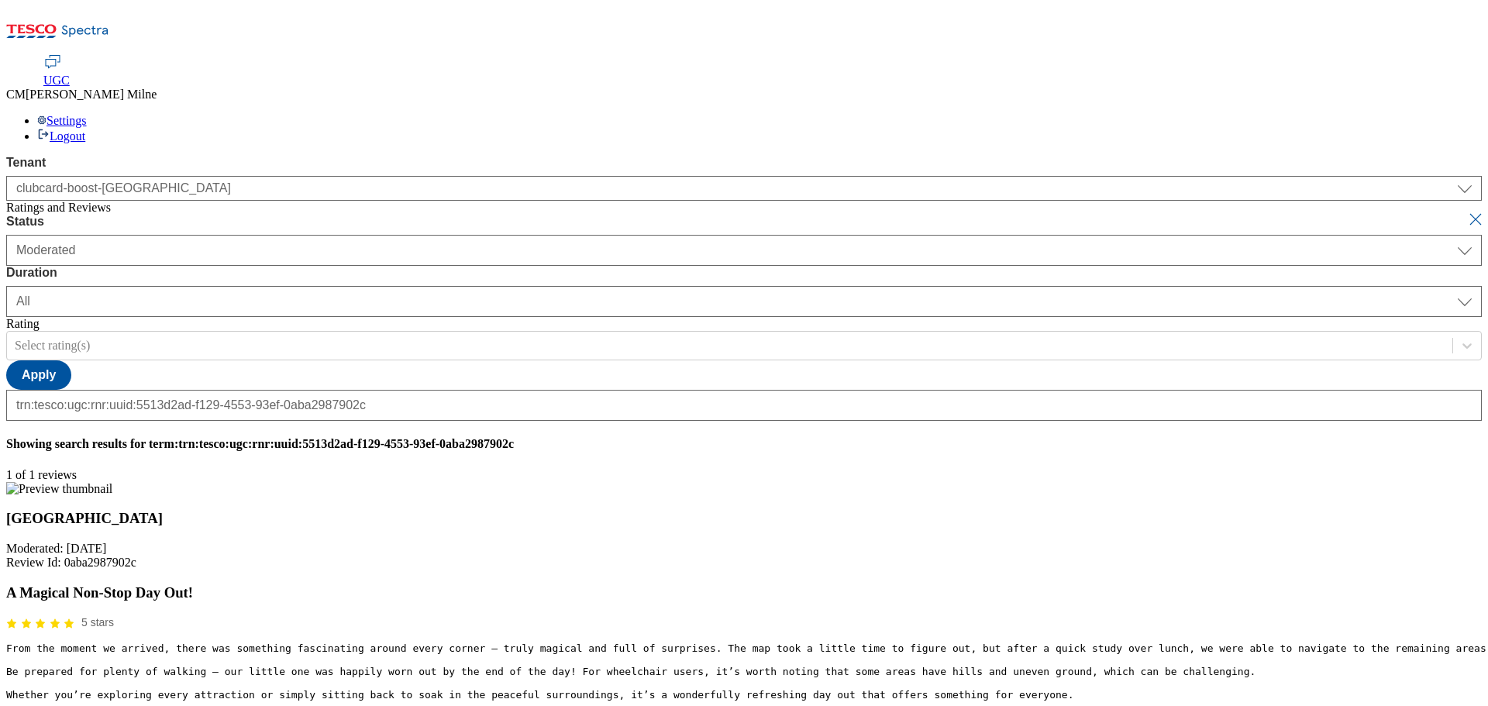
click at [1466, 212] on button "submit" at bounding box center [1477, 219] width 22 height 15
select select "[DATE]"
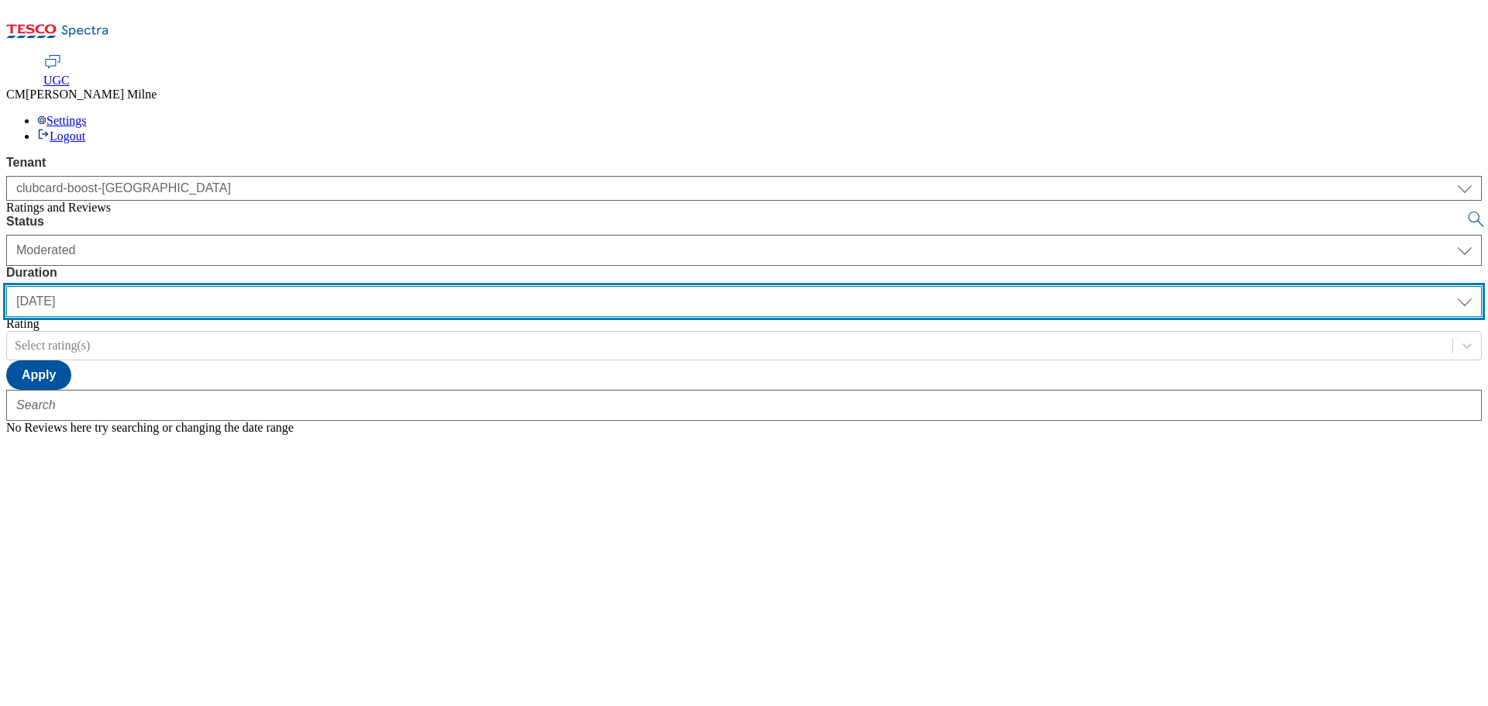
click at [498, 286] on select "[DATE] last7days last30days All custom" at bounding box center [743, 301] width 1475 height 31
select select "All"
click at [366, 286] on select "[DATE] last7days last30days All custom" at bounding box center [743, 301] width 1475 height 31
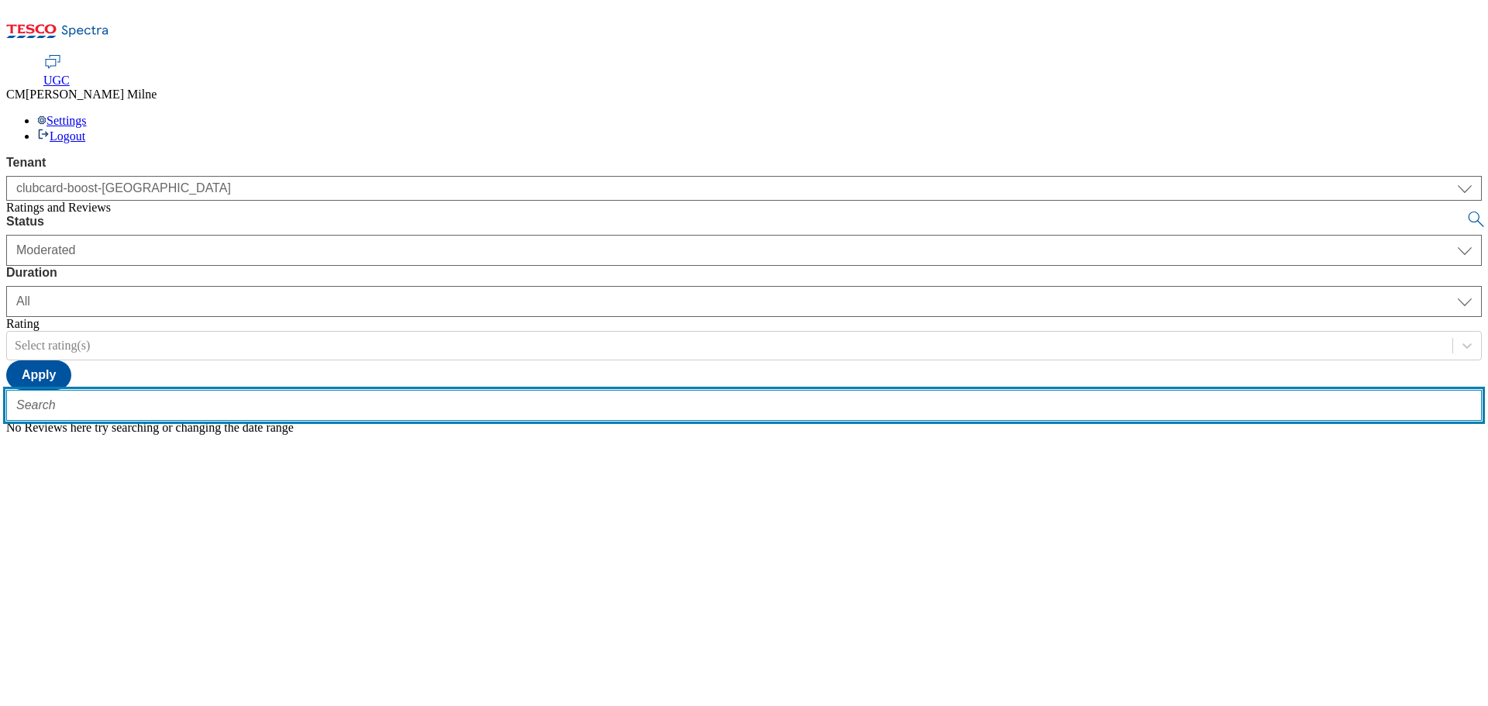
drag, startPoint x: 245, startPoint y: 132, endPoint x: 234, endPoint y: 157, distance: 27.1
paste input "trn:tesco:ugc:rnr:uuid:da68b6a0-dd13-40f9-a6aa-6c0a23564c77"
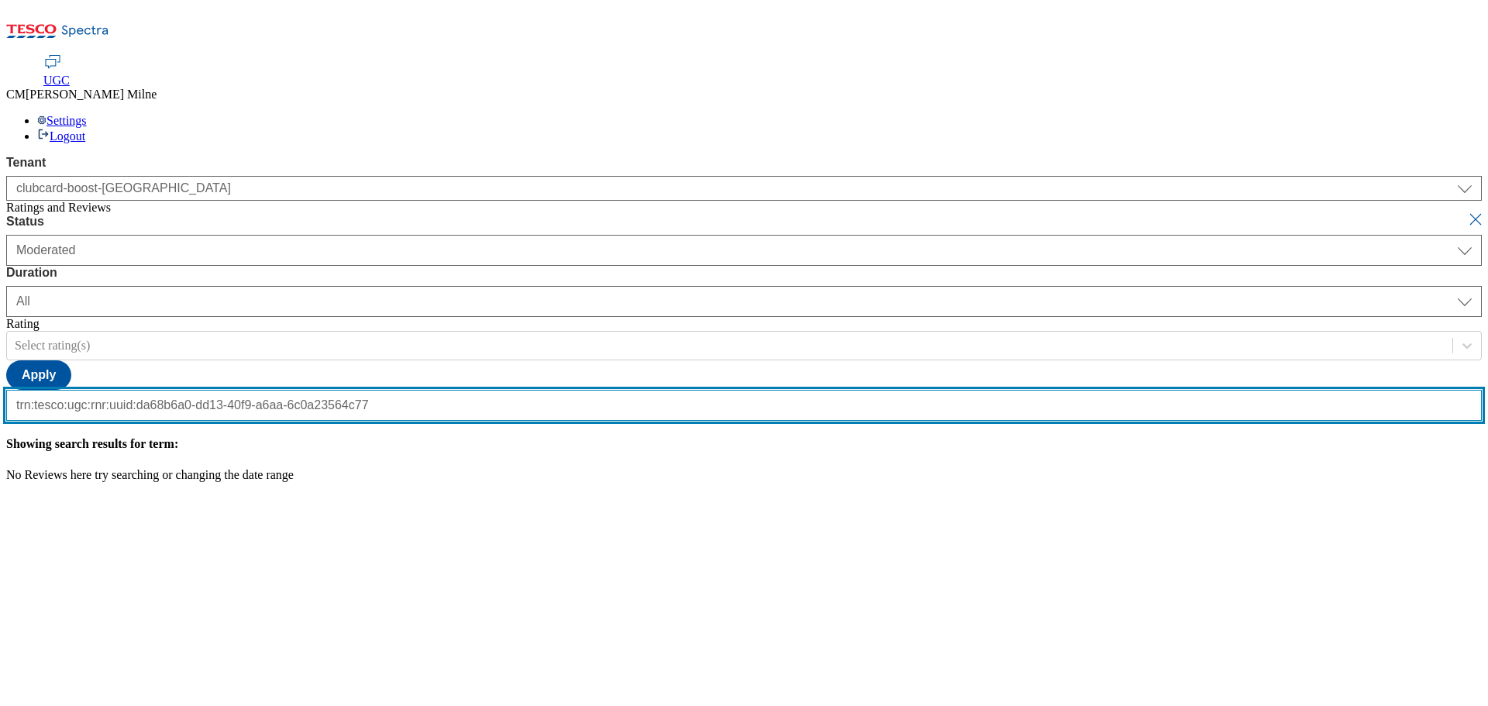
scroll to position [0, 160]
type input "trn:tesco:ugc:rnr:uuid:da68b6a0-dd13-40f9-a6aa-6c0a23564c77"
click at [1466, 212] on button "submit" at bounding box center [1477, 219] width 22 height 15
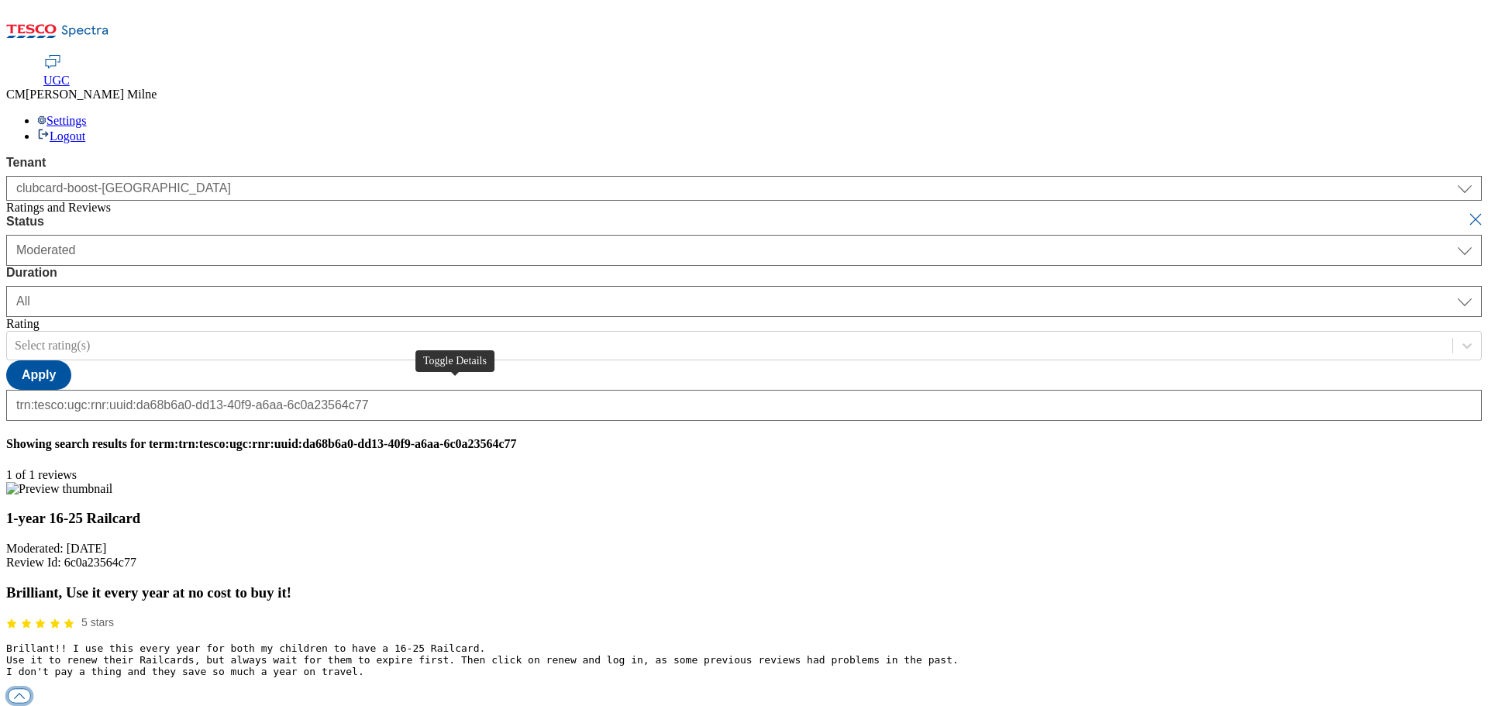
scroll to position [0, 0]
click at [31, 689] on button "button" at bounding box center [19, 696] width 23 height 15
paste input "Hello, thanks for your feedback. We're really happy you have exchanged your Clu…"
drag, startPoint x: 597, startPoint y: 439, endPoint x: 244, endPoint y: 439, distance: 353.3
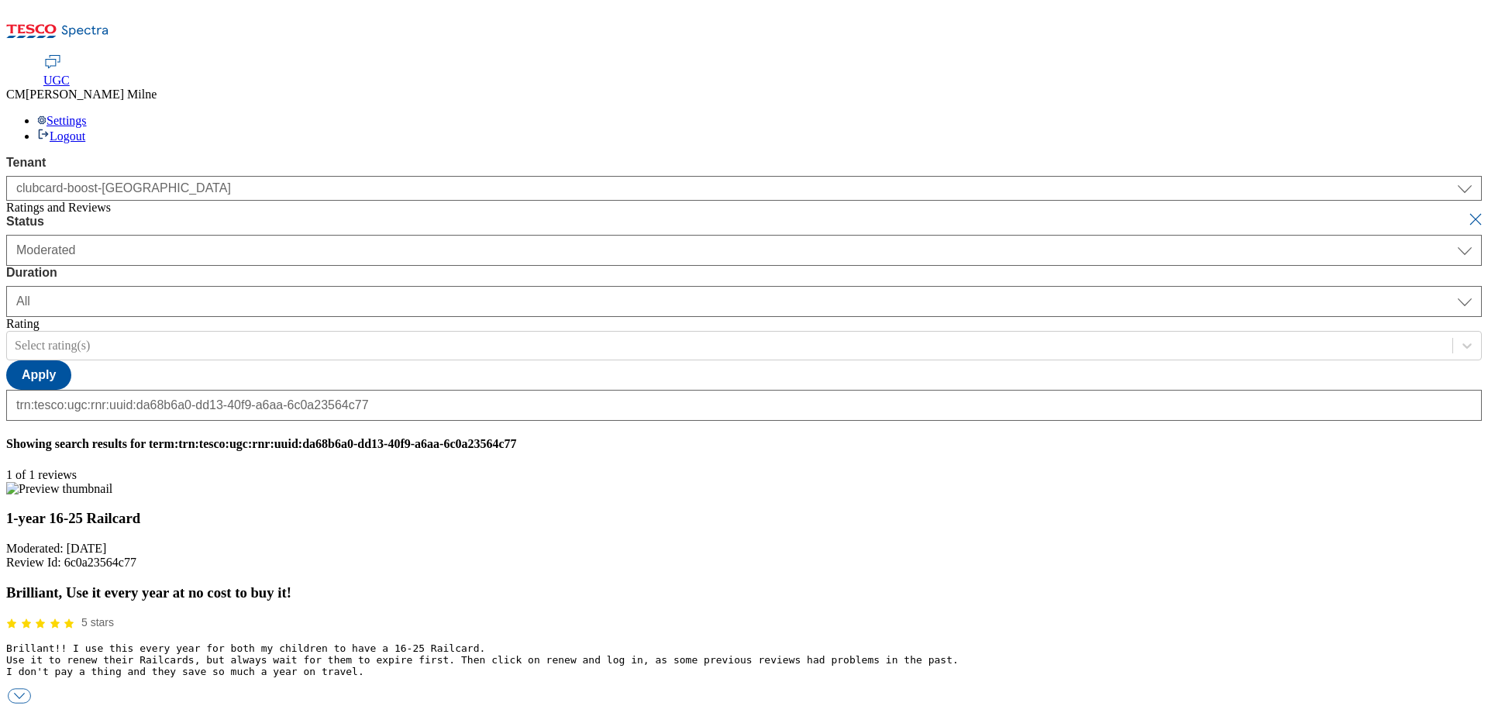
drag, startPoint x: 644, startPoint y: 437, endPoint x: 1476, endPoint y: 380, distance: 834.1
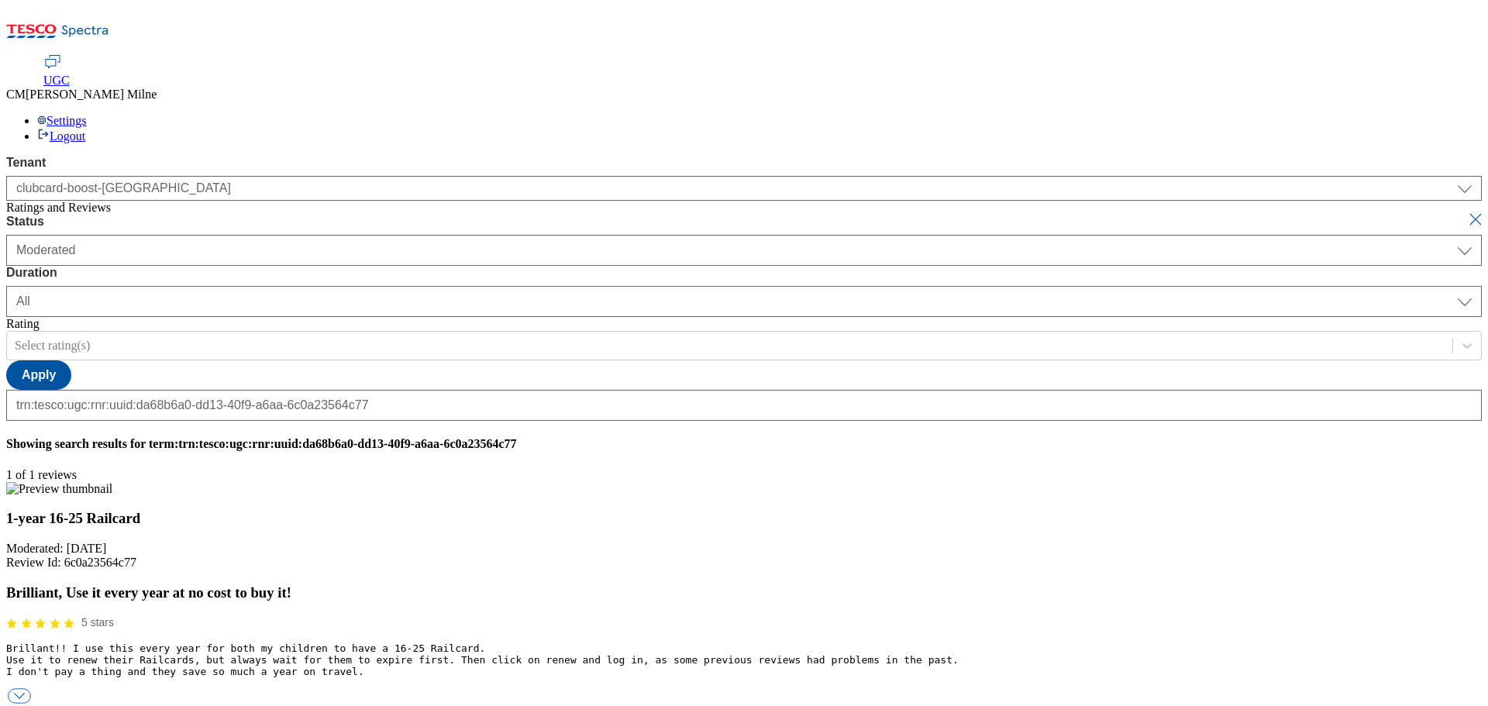
type input "Hello, thanks for your feedback. We're really happy you have exchanged your Clu…"
